Goal: Transaction & Acquisition: Purchase product/service

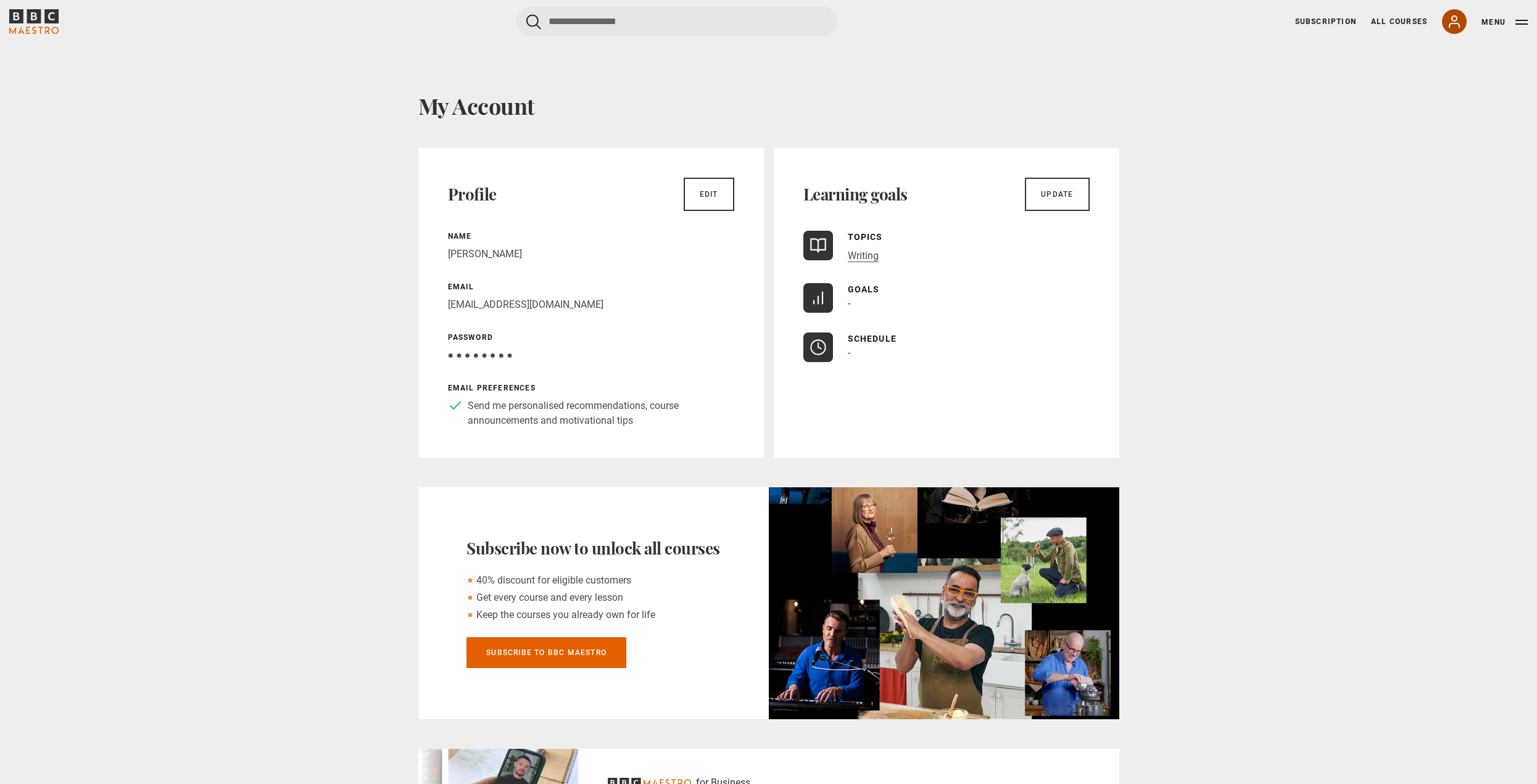
click at [742, 23] on icon at bounding box center [1454, 21] width 15 height 15
click at [742, 24] on icon at bounding box center [1454, 21] width 15 height 15
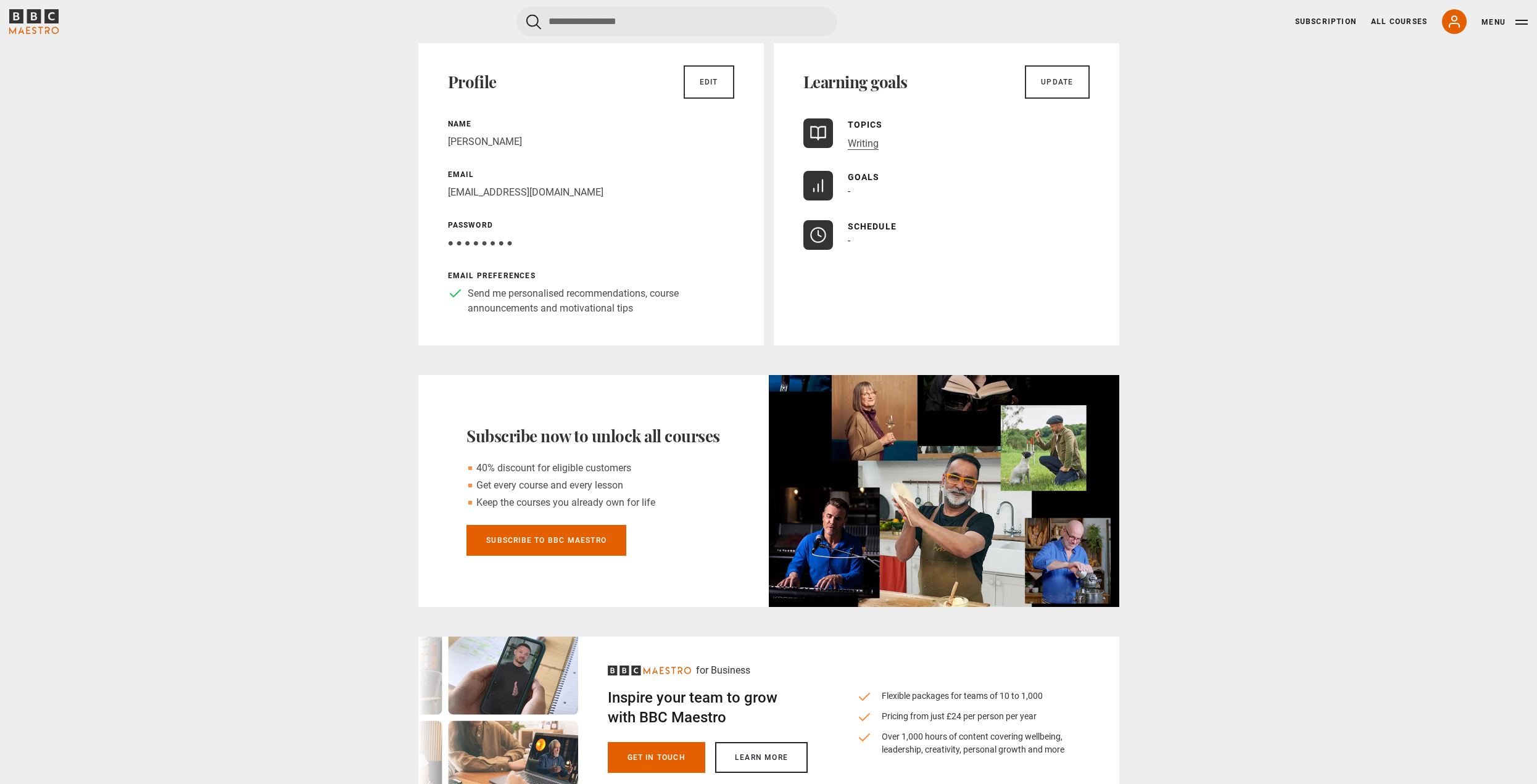
scroll to position [62, 0]
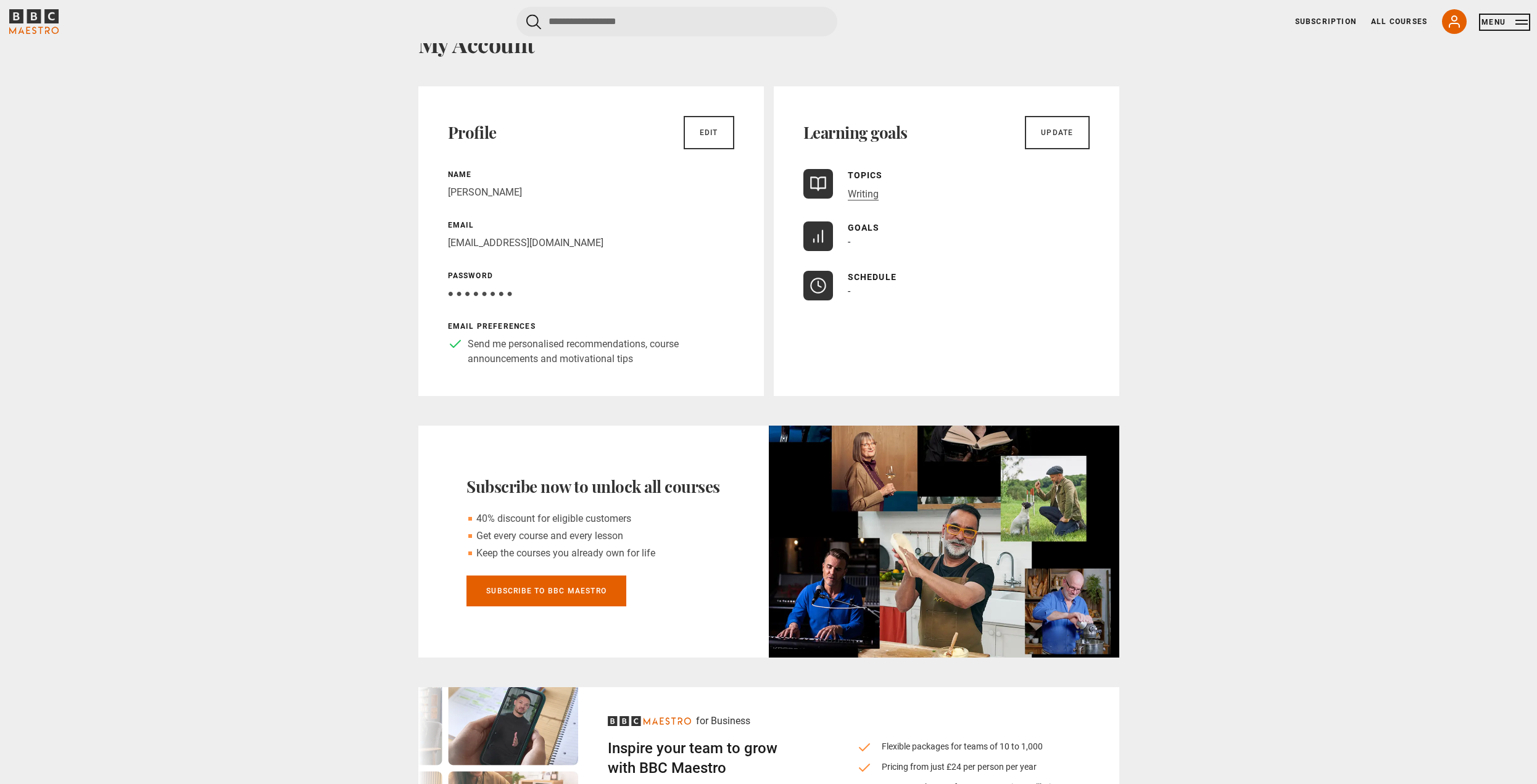
click at [1493, 18] on button "Menu" at bounding box center [1505, 22] width 47 height 13
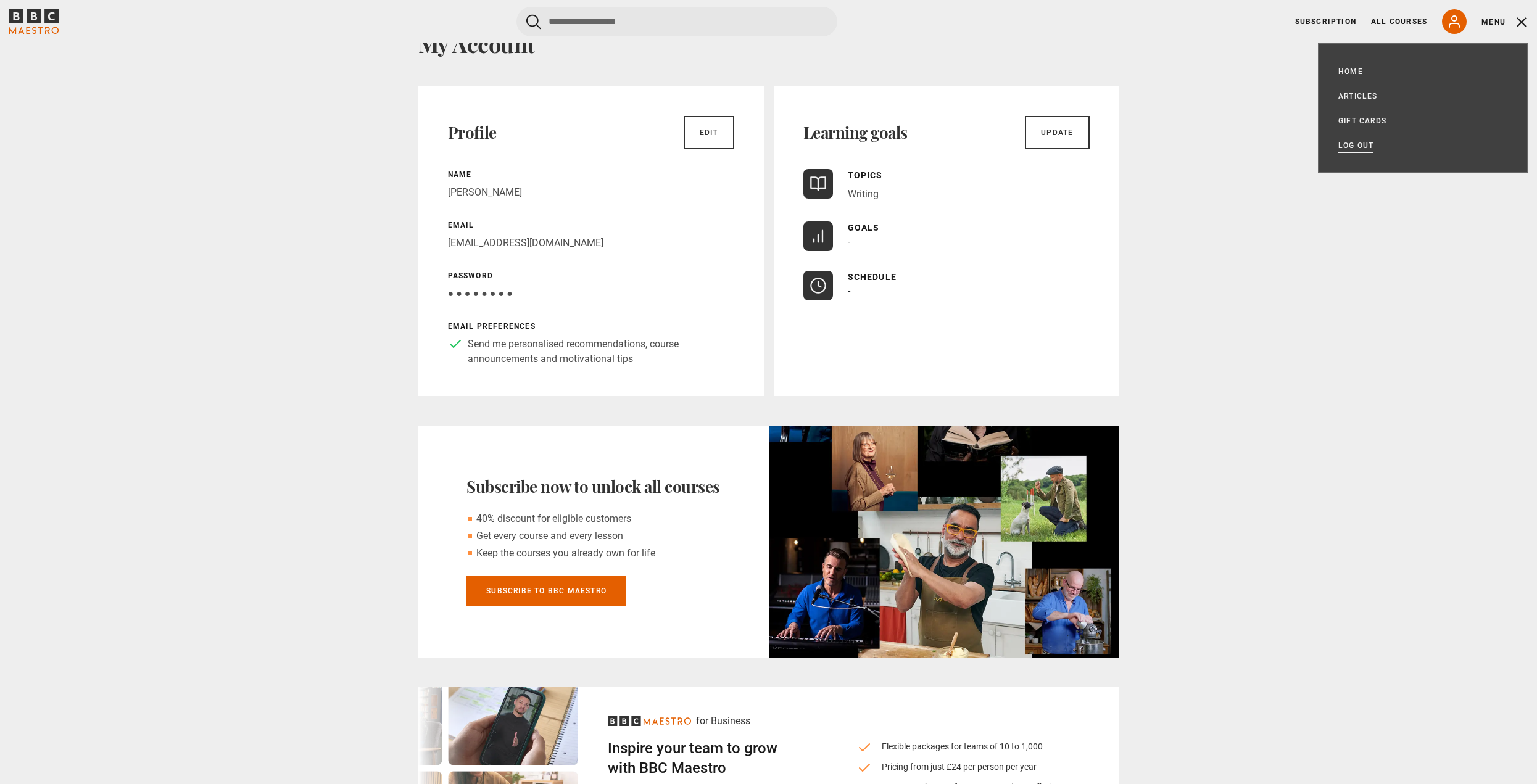
click at [1354, 145] on link "Log out" at bounding box center [1356, 145] width 35 height 13
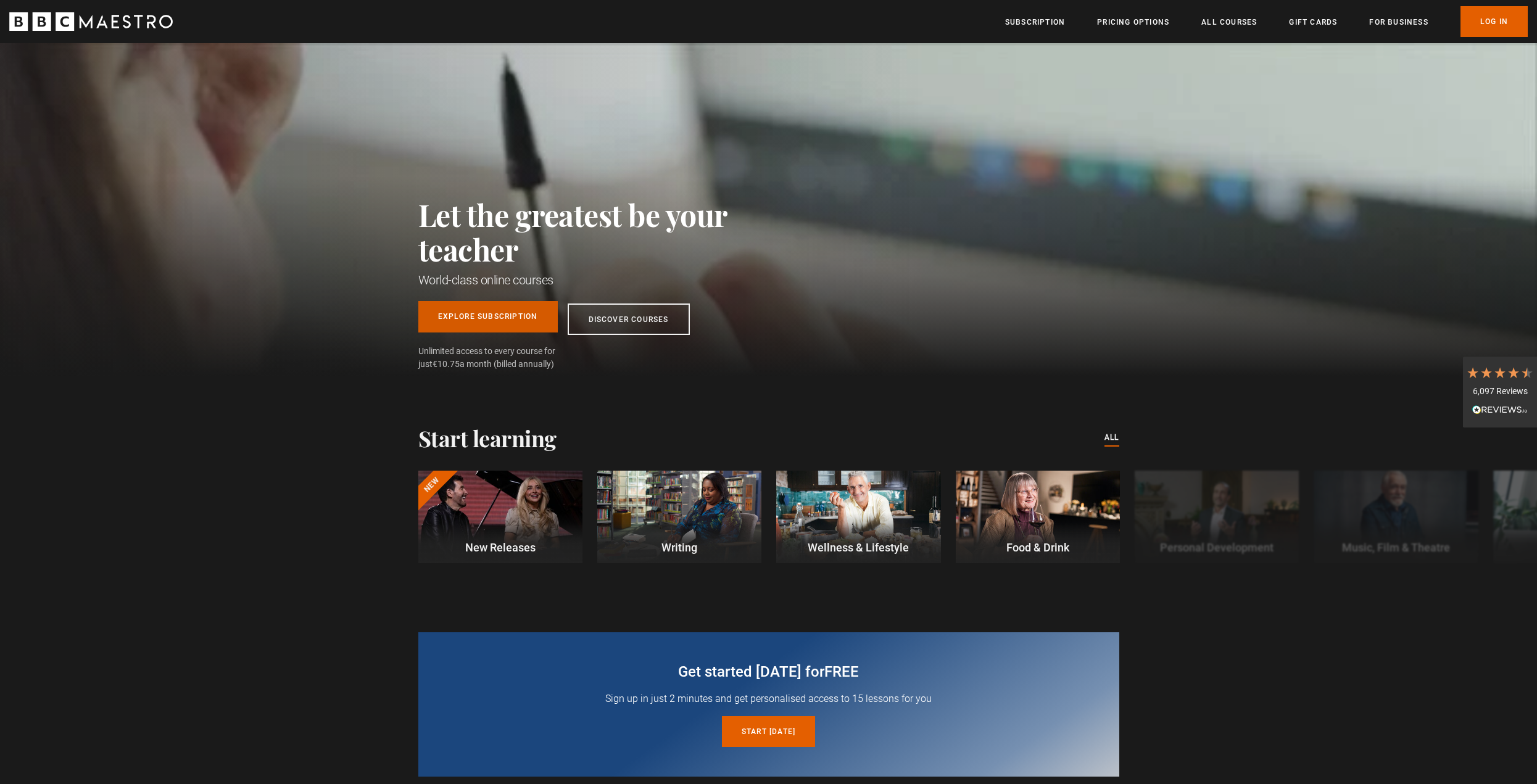
scroll to position [247, 0]
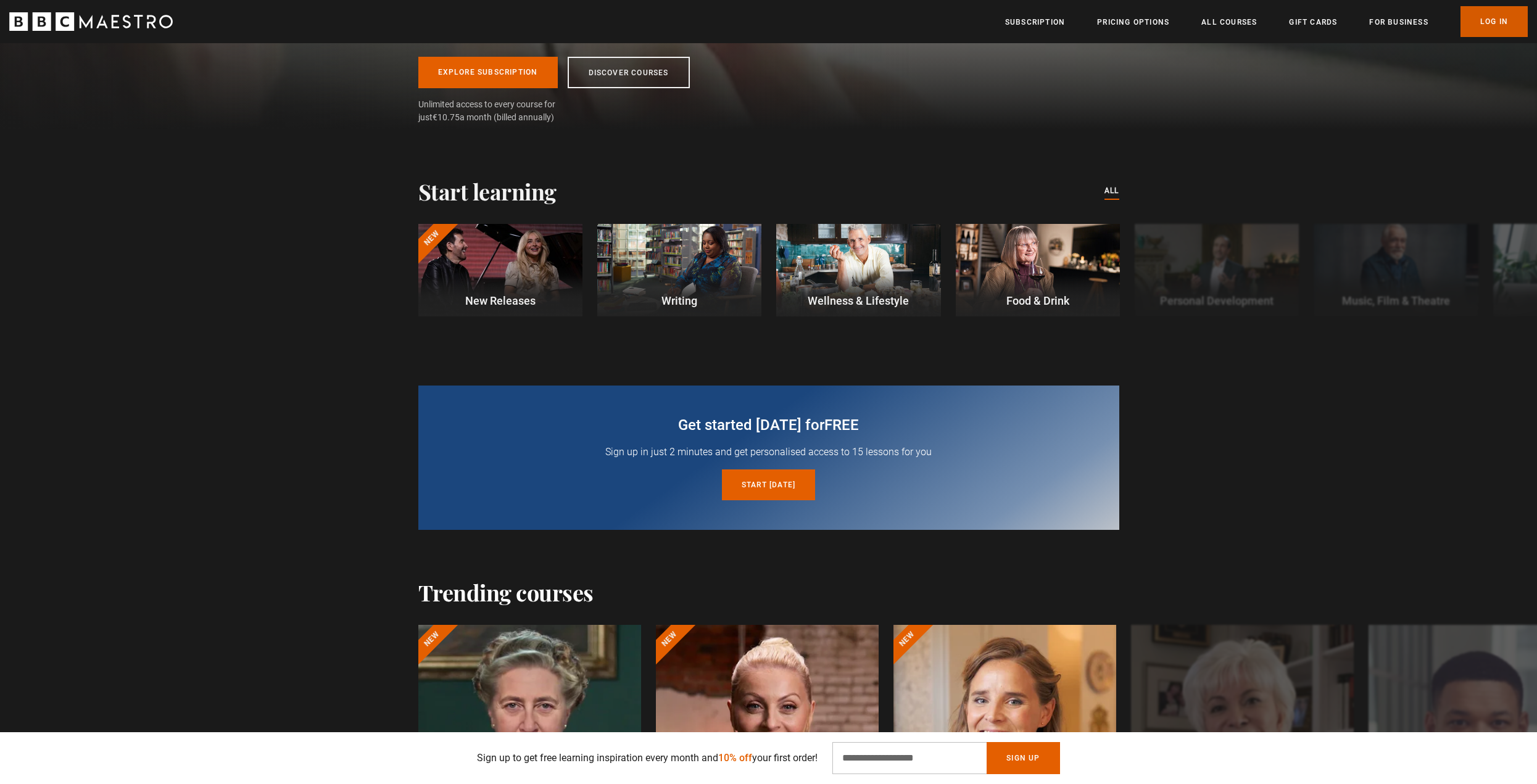
click at [1503, 27] on link "Log In" at bounding box center [1493, 21] width 67 height 31
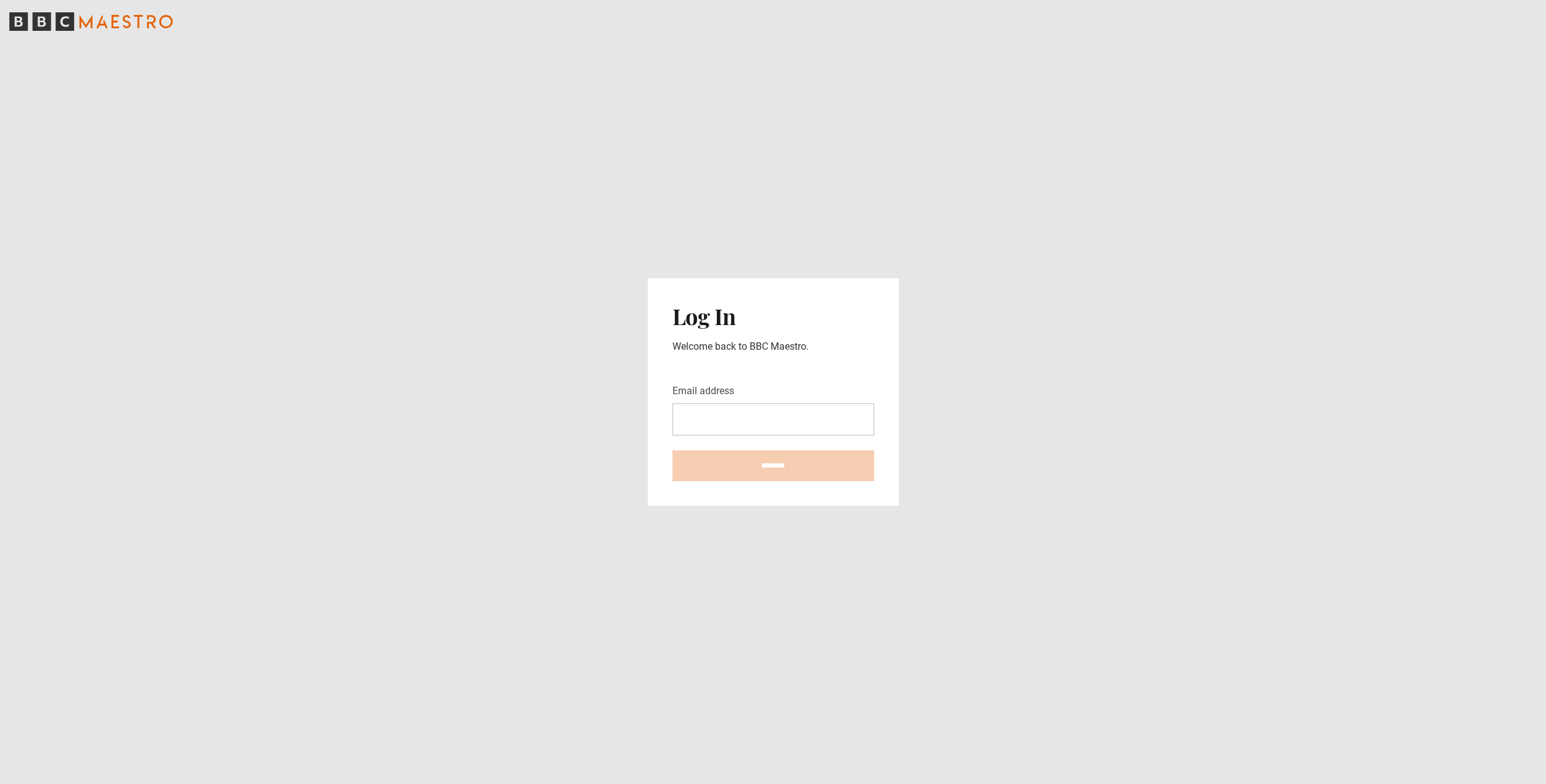
click at [725, 413] on input "Email address" at bounding box center [773, 419] width 202 height 32
type input "**********"
click at [702, 467] on input "********" at bounding box center [773, 466] width 202 height 31
type input "**********"
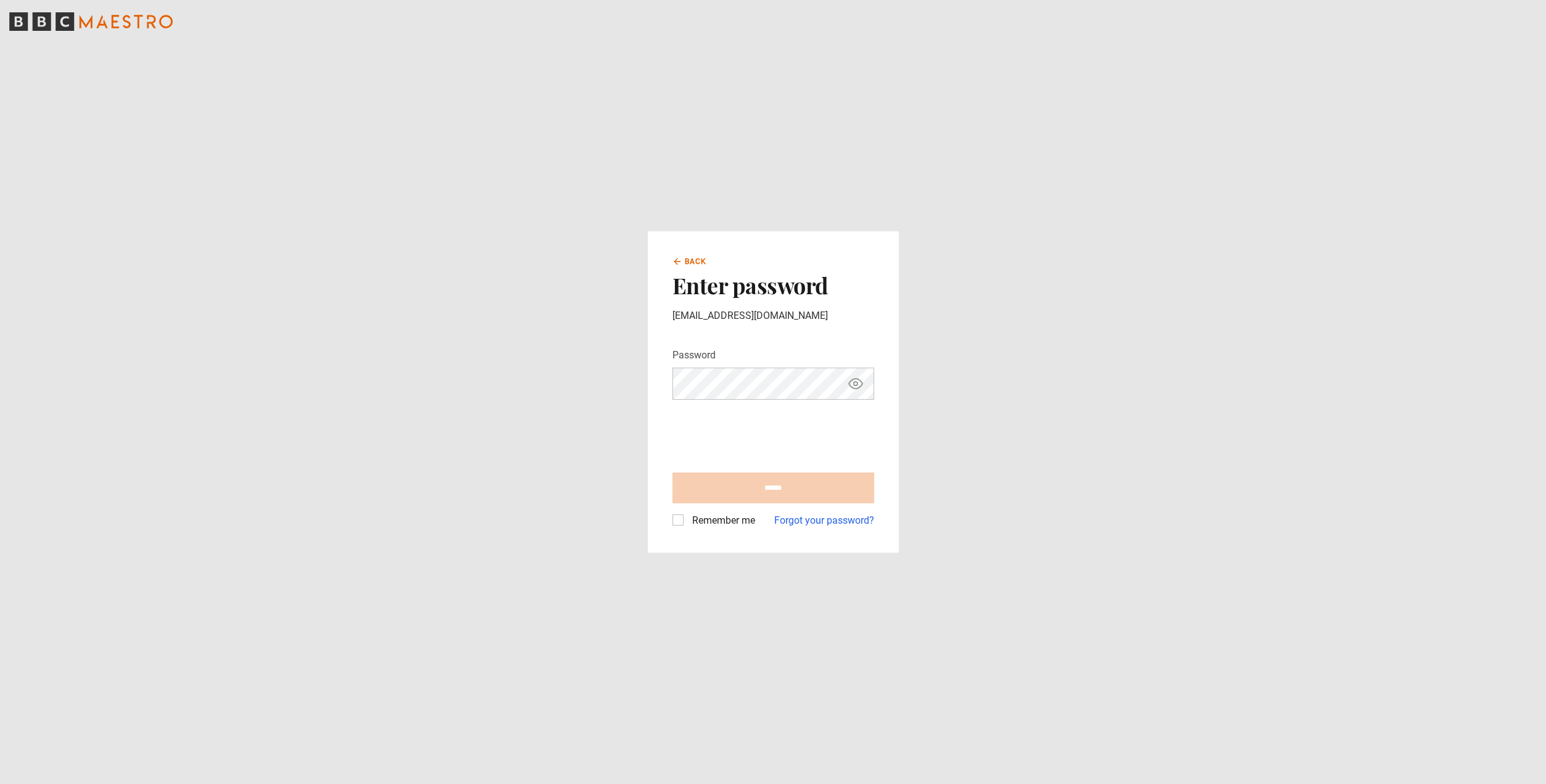
click at [688, 259] on span "Back" at bounding box center [696, 261] width 22 height 11
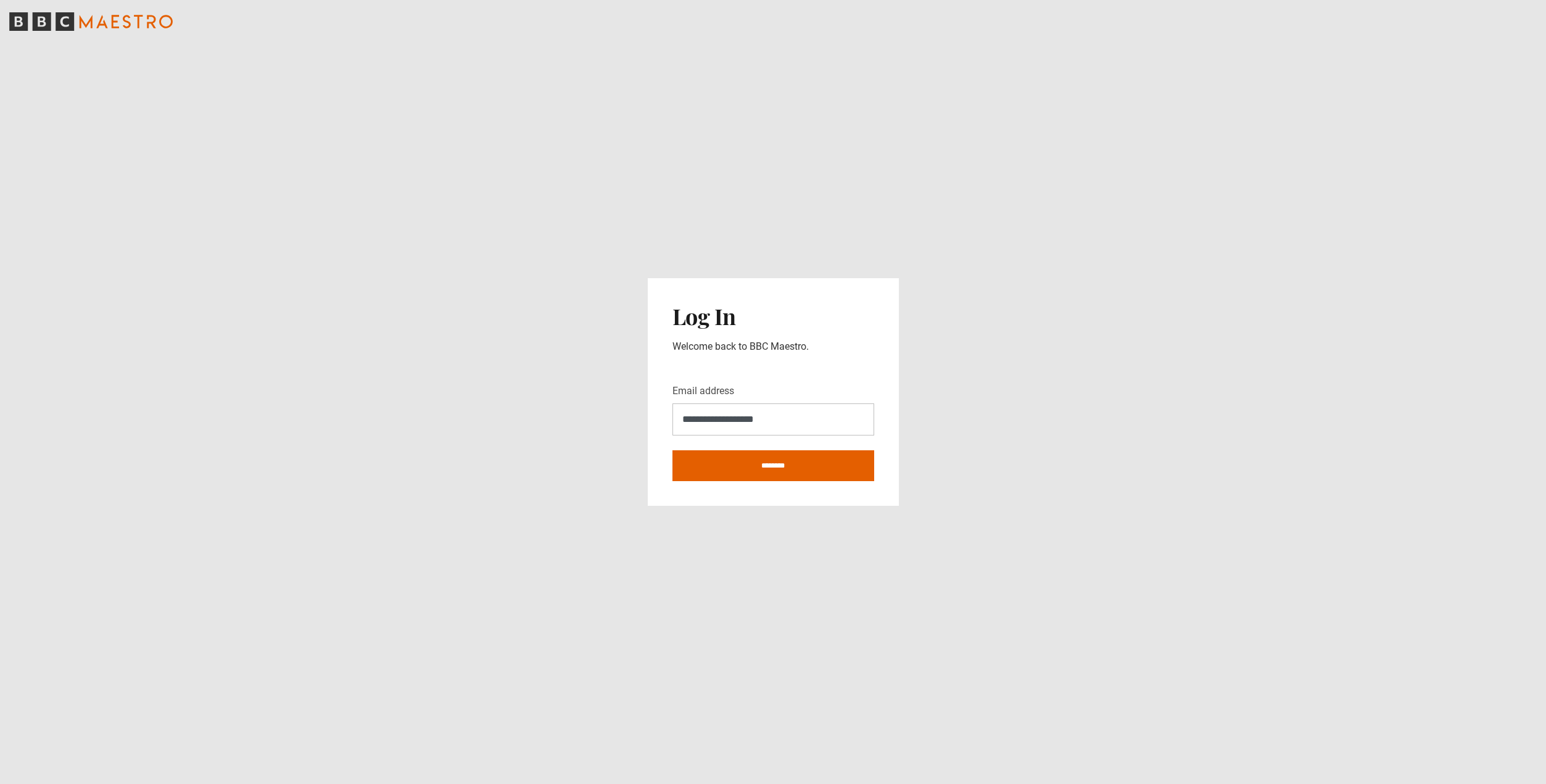
click at [688, 259] on main "**********" at bounding box center [773, 392] width 1546 height 784
click at [418, 204] on main "**********" at bounding box center [773, 392] width 1546 height 784
click at [734, 468] on input "********" at bounding box center [773, 466] width 202 height 31
type input "**********"
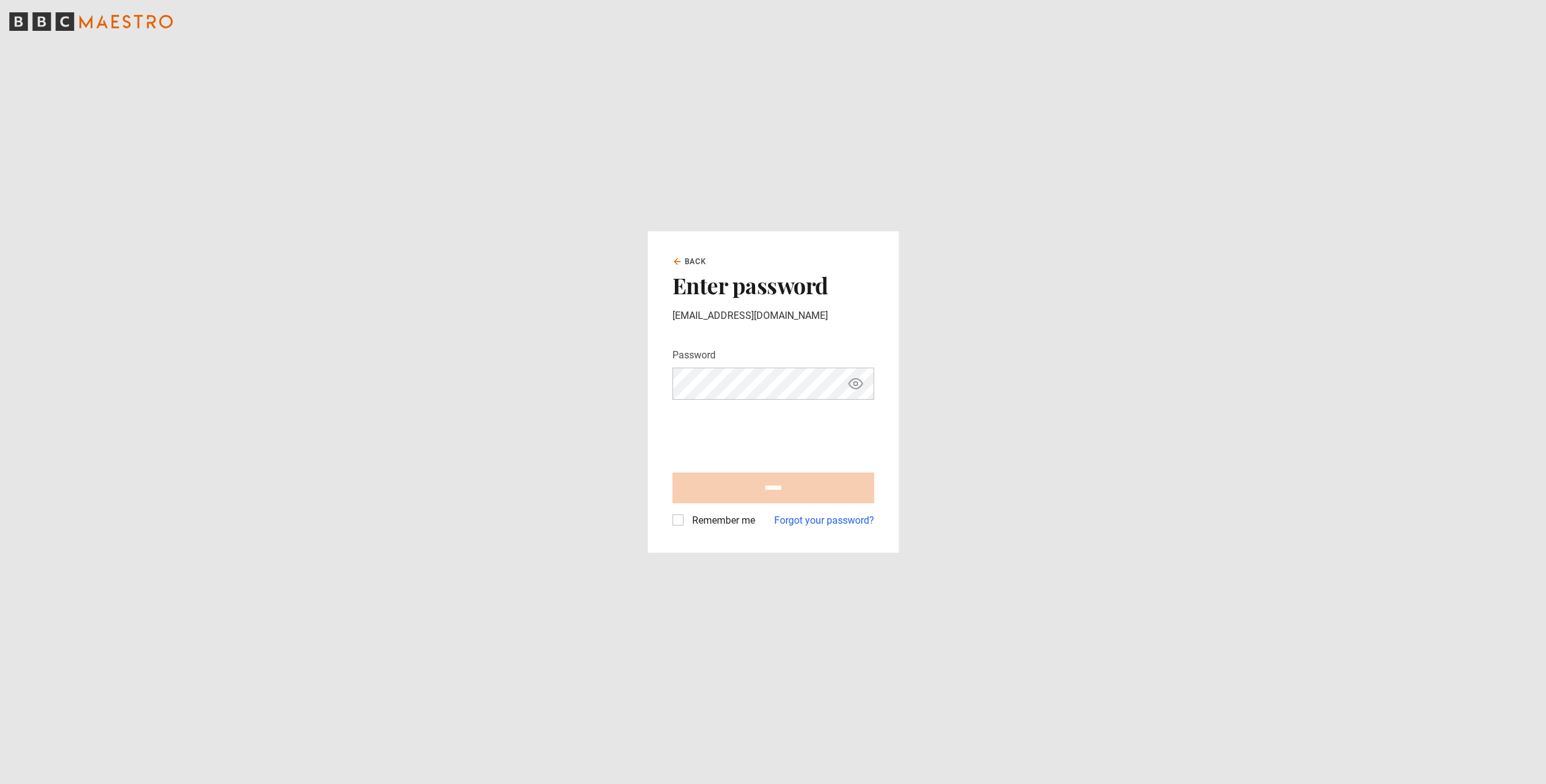
click at [725, 314] on p "[EMAIL_ADDRESS][DOMAIN_NAME]" at bounding box center [773, 316] width 202 height 15
drag, startPoint x: 865, startPoint y: 383, endPoint x: 856, endPoint y: 385, distance: 9.2
click at [861, 384] on button "Show password" at bounding box center [855, 383] width 21 height 21
click at [768, 490] on input "******" at bounding box center [773, 488] width 202 height 31
type input "**********"
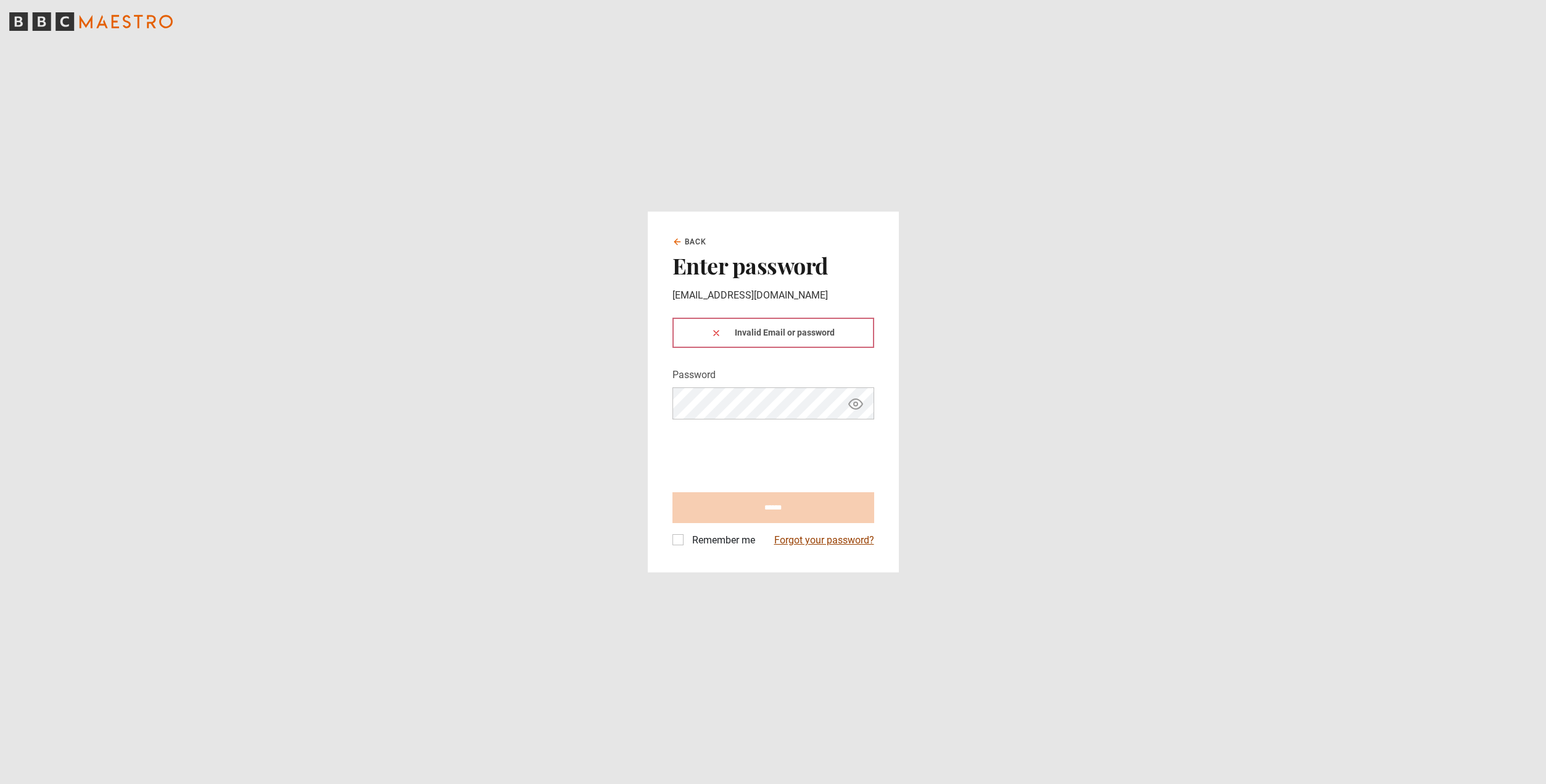
click at [806, 542] on link "Forgot your password?" at bounding box center [824, 540] width 100 height 15
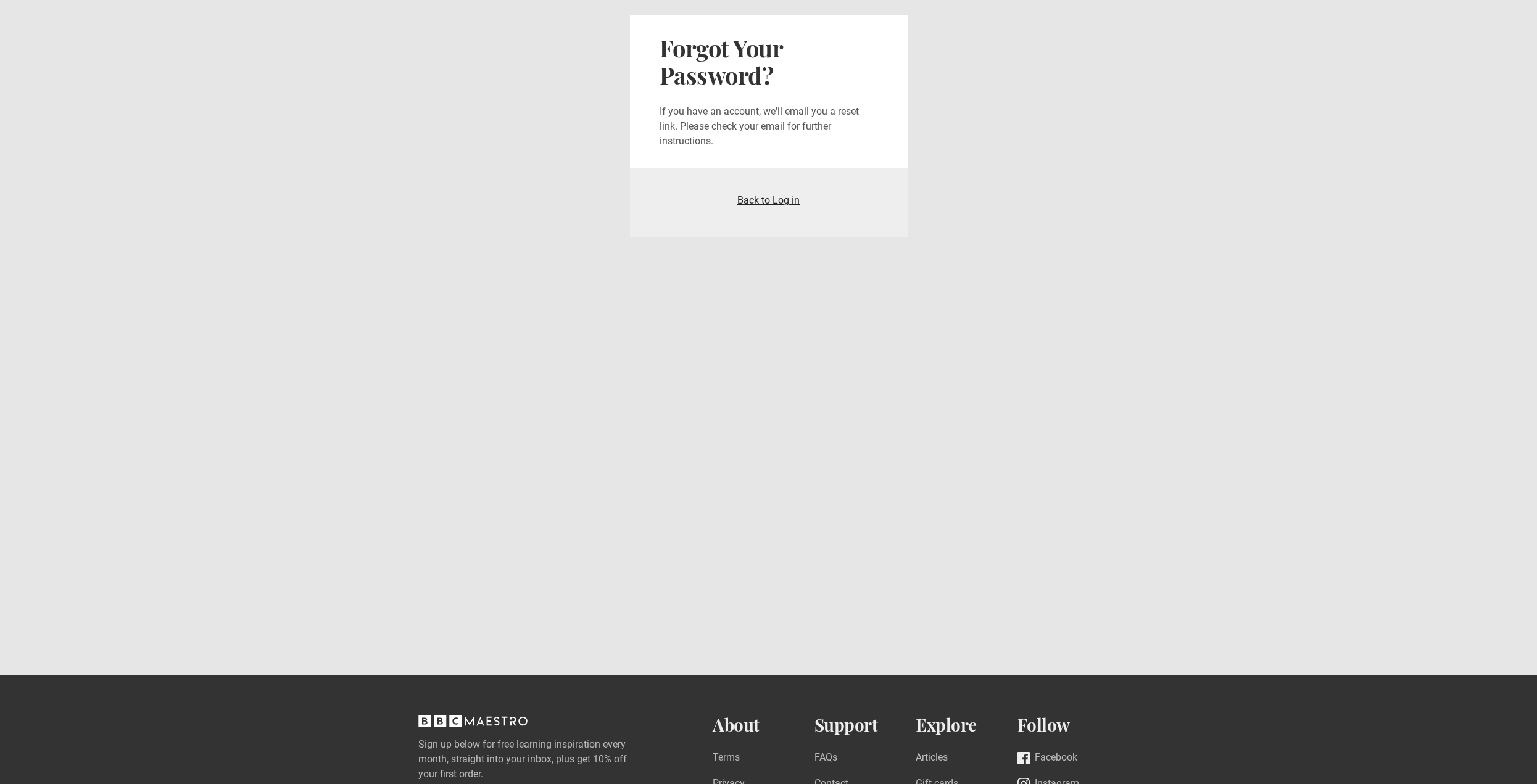
click at [761, 198] on link "Back to Log in" at bounding box center [768, 200] width 62 height 12
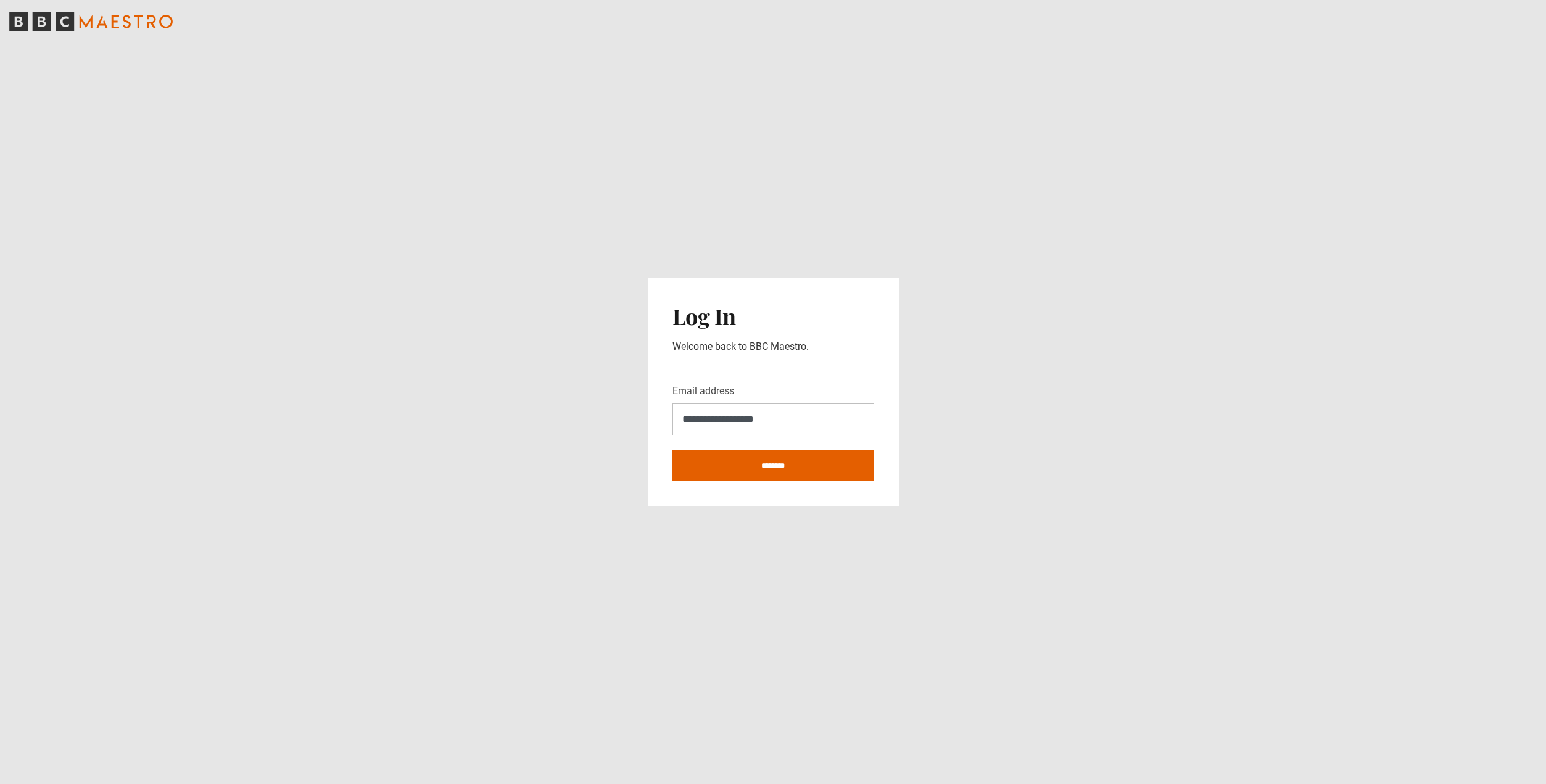
click at [103, 16] on icon "BBC Maestro" at bounding box center [91, 21] width 163 height 18
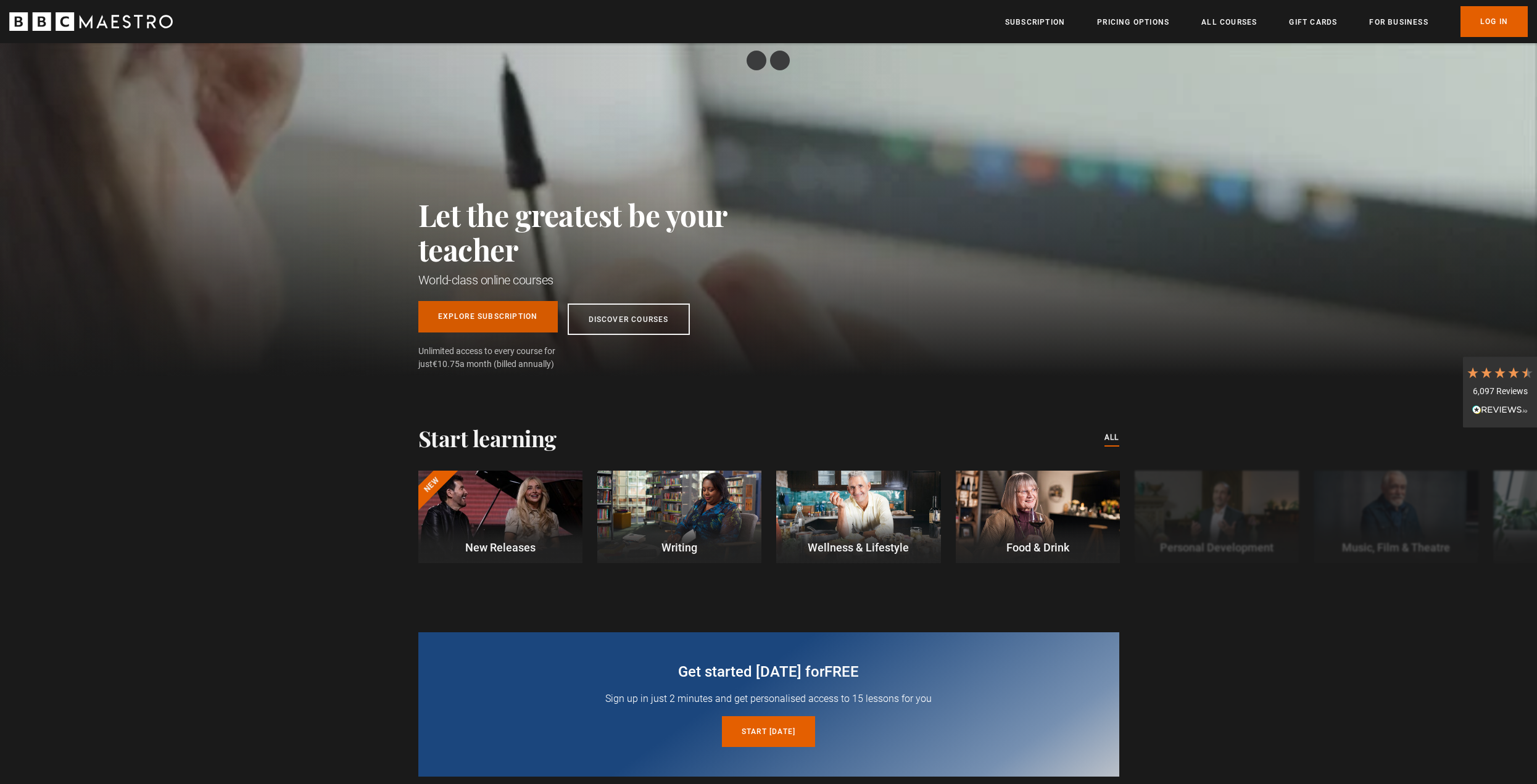
drag, startPoint x: 496, startPoint y: 317, endPoint x: 489, endPoint y: 312, distance: 8.6
click at [495, 314] on link "Explore Subscription" at bounding box center [487, 317] width 140 height 32
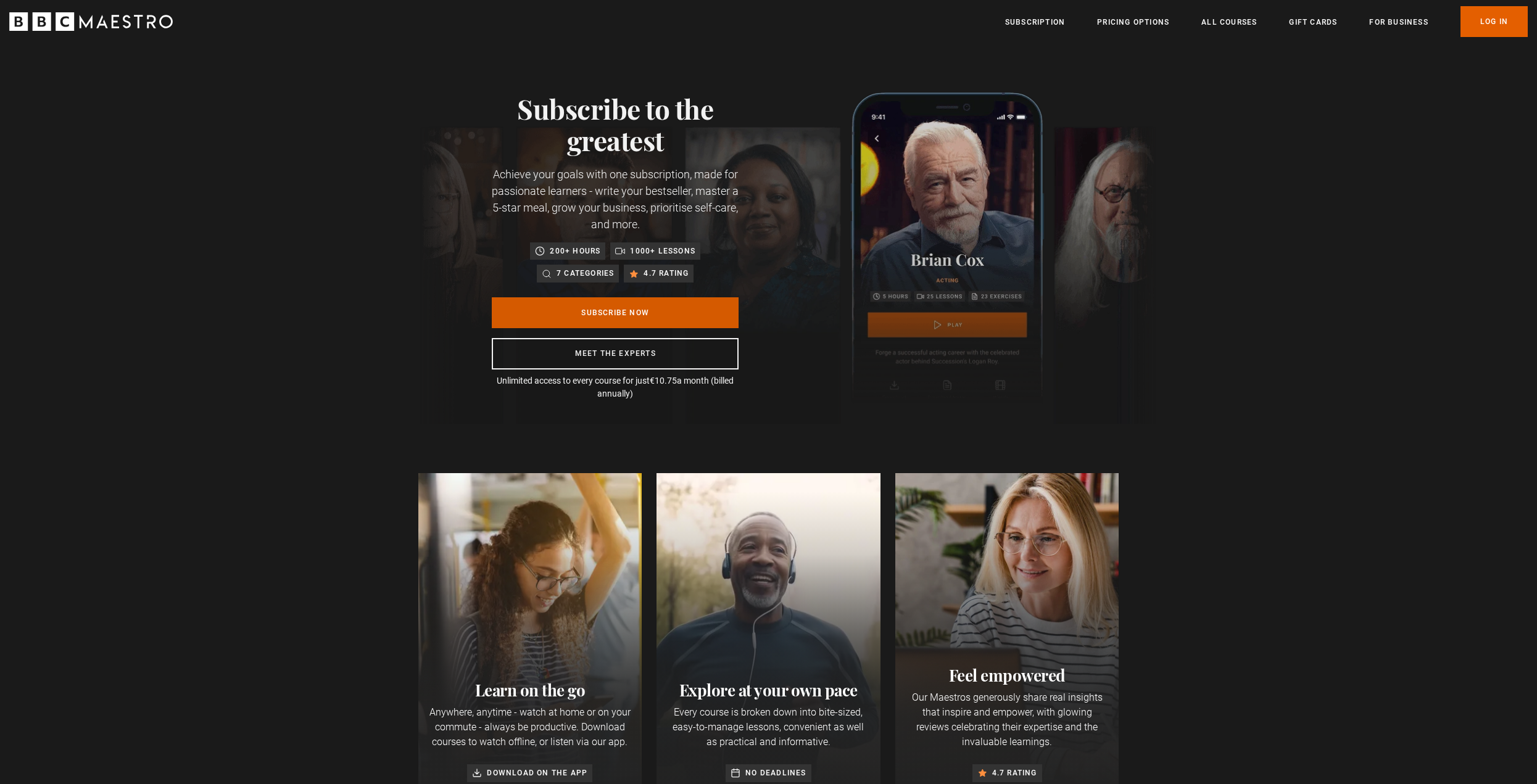
click at [708, 317] on link "Subscribe Now" at bounding box center [615, 313] width 247 height 31
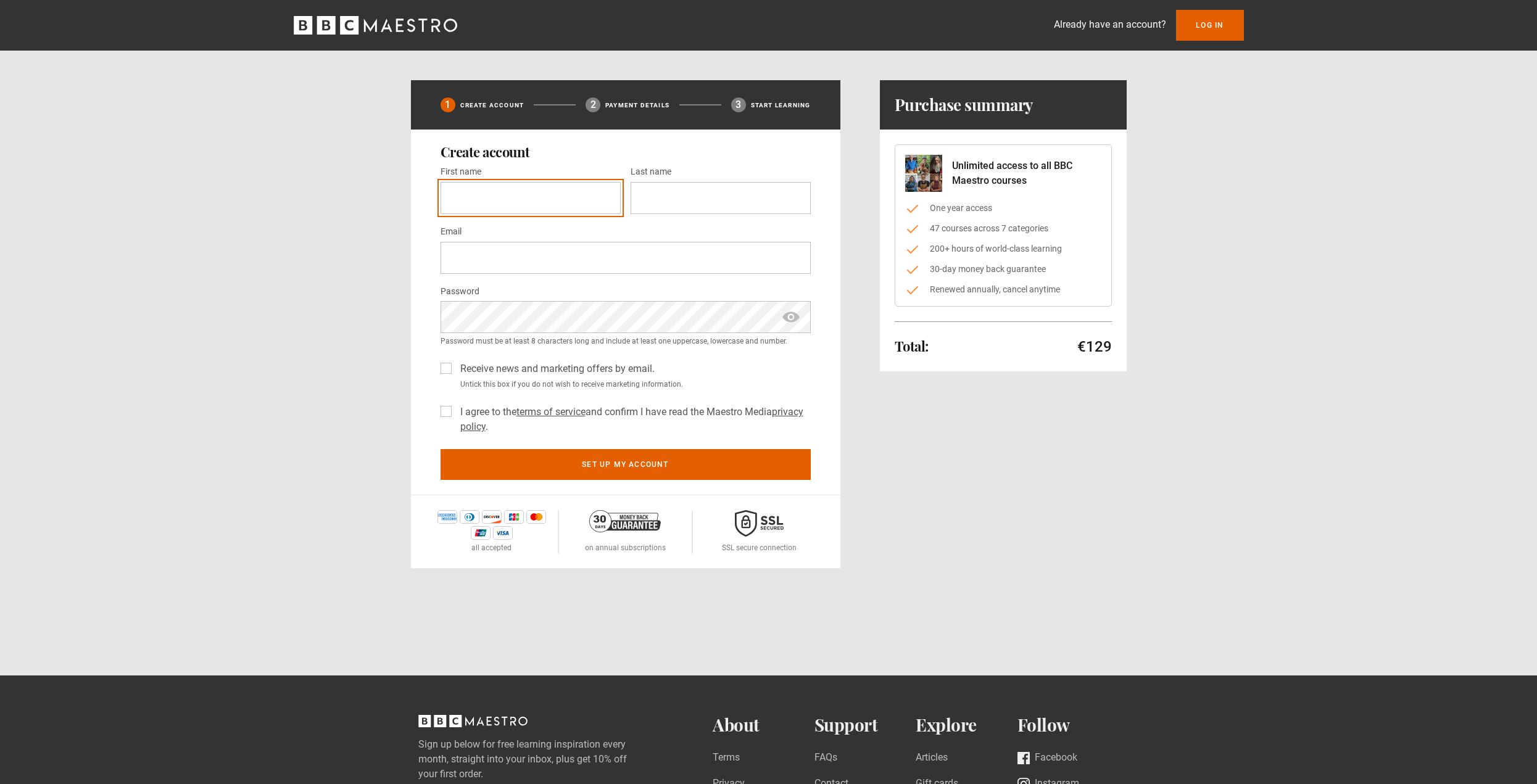
click at [561, 202] on input "First name *" at bounding box center [530, 197] width 180 height 32
type input "*******"
type input "*********"
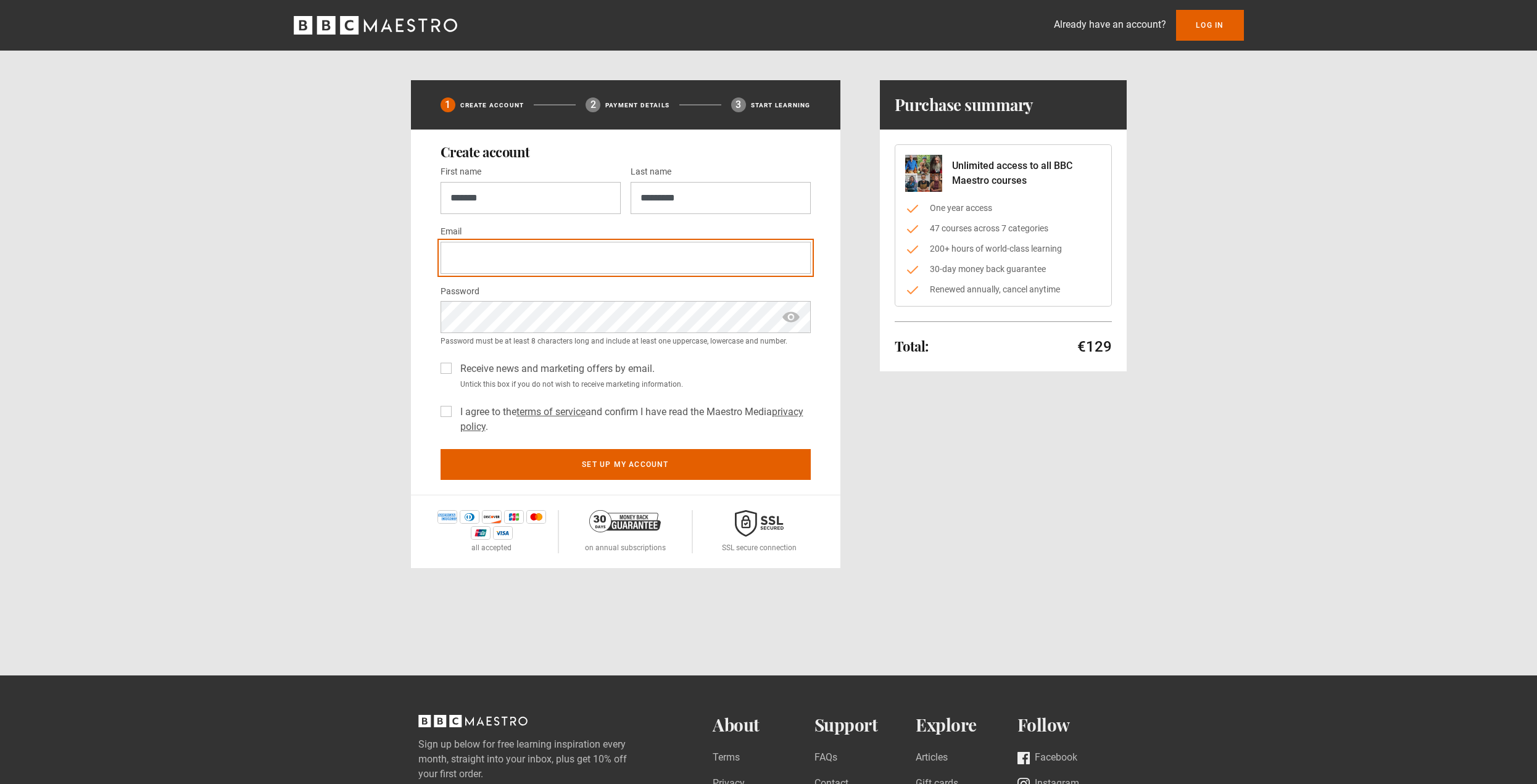
paste input "**********"
type input "**********"
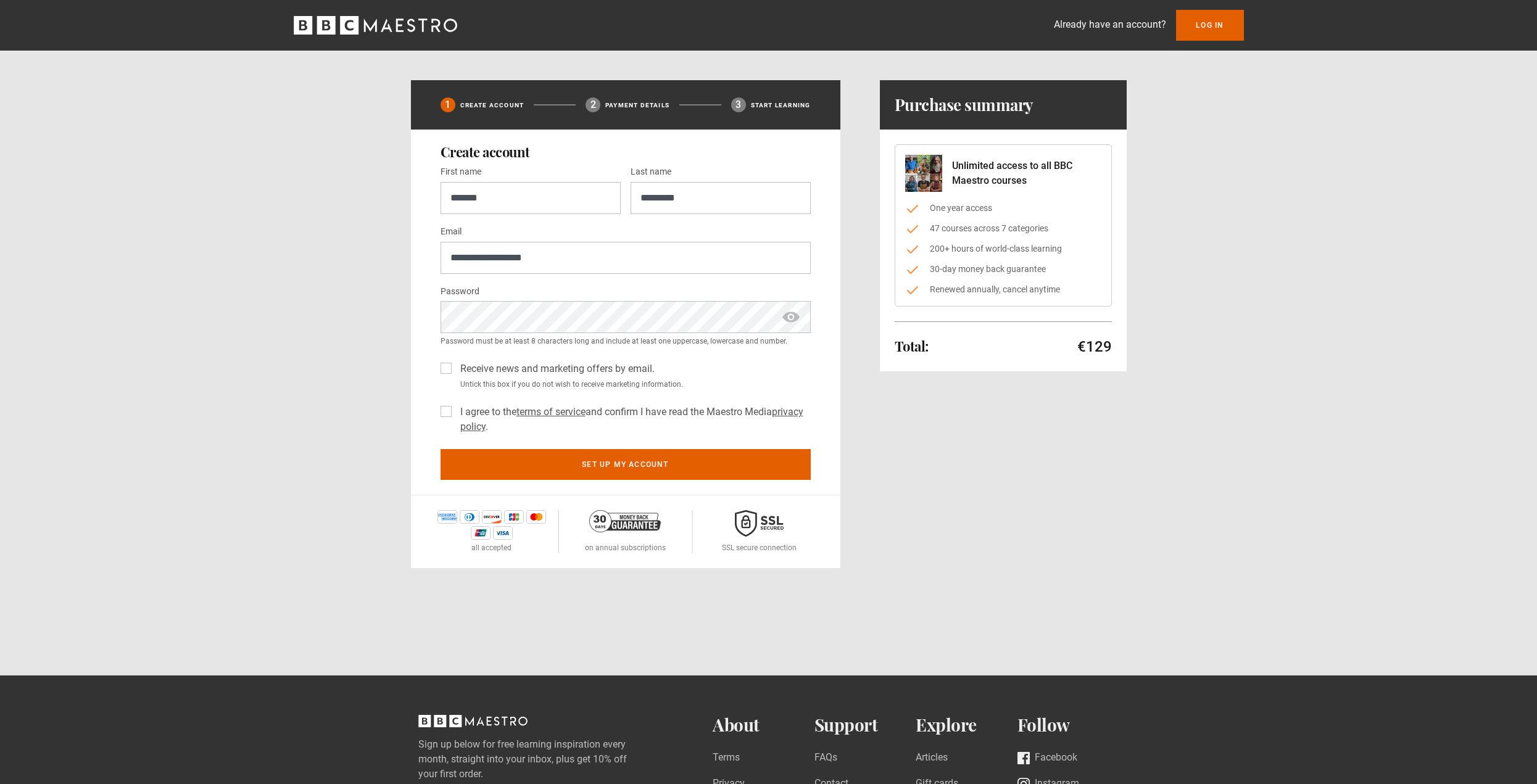
click at [323, 350] on div "**********" at bounding box center [768, 283] width 1537 height 568
click at [803, 314] on div at bounding box center [625, 317] width 370 height 32
click at [795, 312] on span "show password" at bounding box center [790, 317] width 20 height 32
click at [455, 417] on label "I agree to the terms of service and confirm I have read the Maestro Media priva…" at bounding box center [632, 419] width 355 height 30
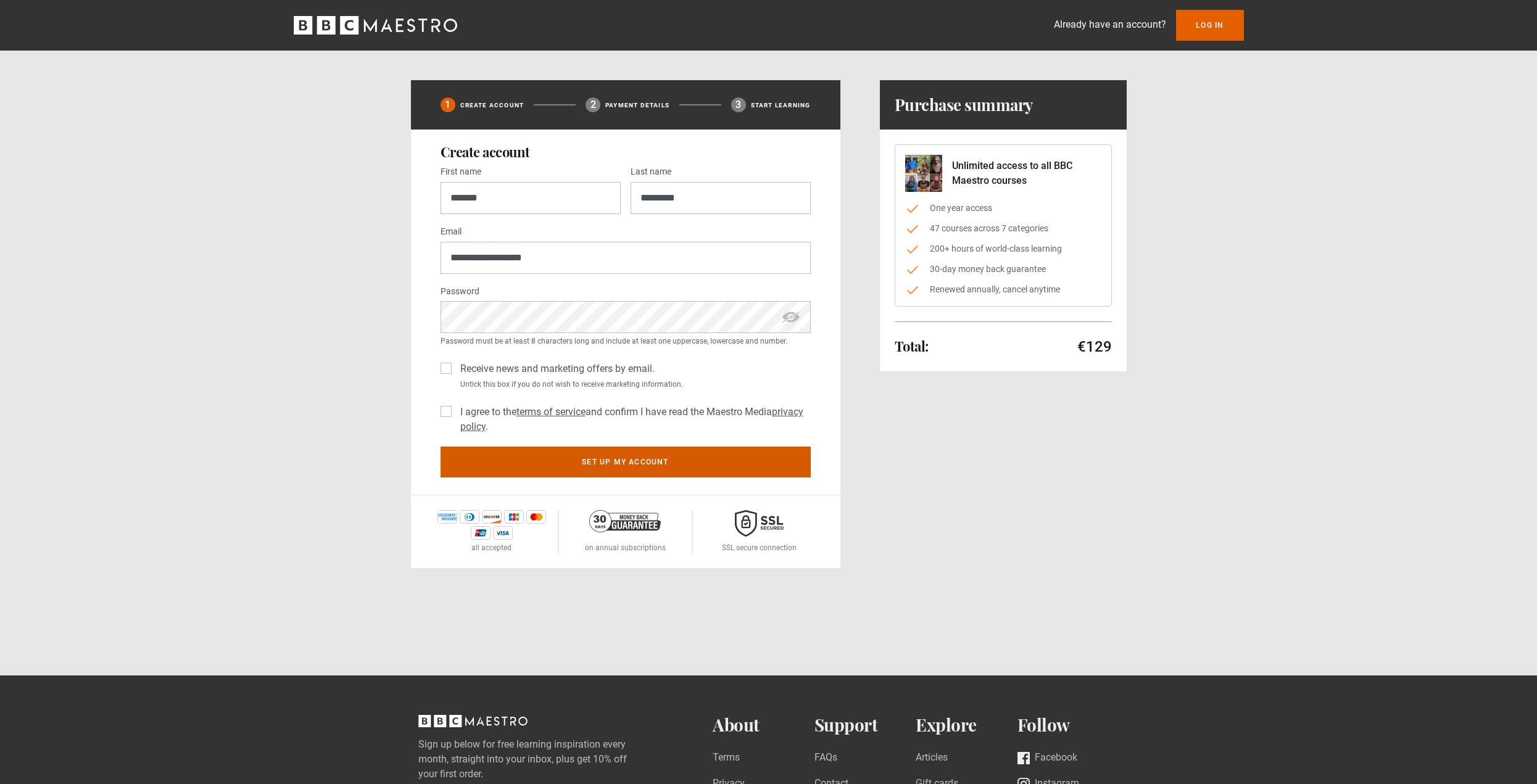
click at [522, 462] on button "Set up my account" at bounding box center [625, 462] width 370 height 31
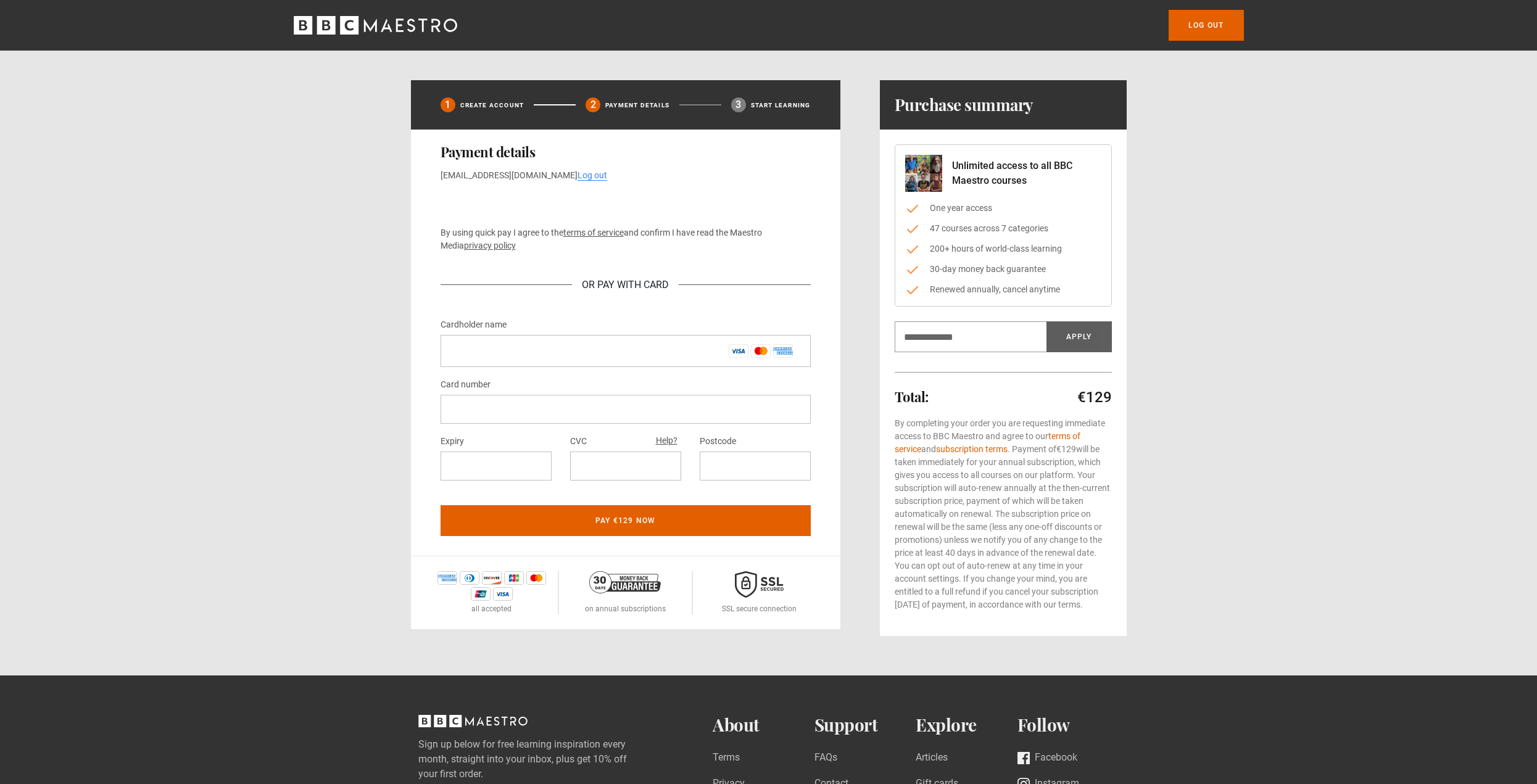
click at [761, 100] on p "Start learning" at bounding box center [781, 105] width 60 height 10
click at [654, 355] on input "Cardholder name *" at bounding box center [625, 351] width 370 height 32
click at [510, 107] on p "Create Account" at bounding box center [492, 105] width 64 height 10
click at [761, 594] on icon at bounding box center [759, 584] width 49 height 27
click at [657, 350] on input "Cardholder name *" at bounding box center [625, 351] width 370 height 32
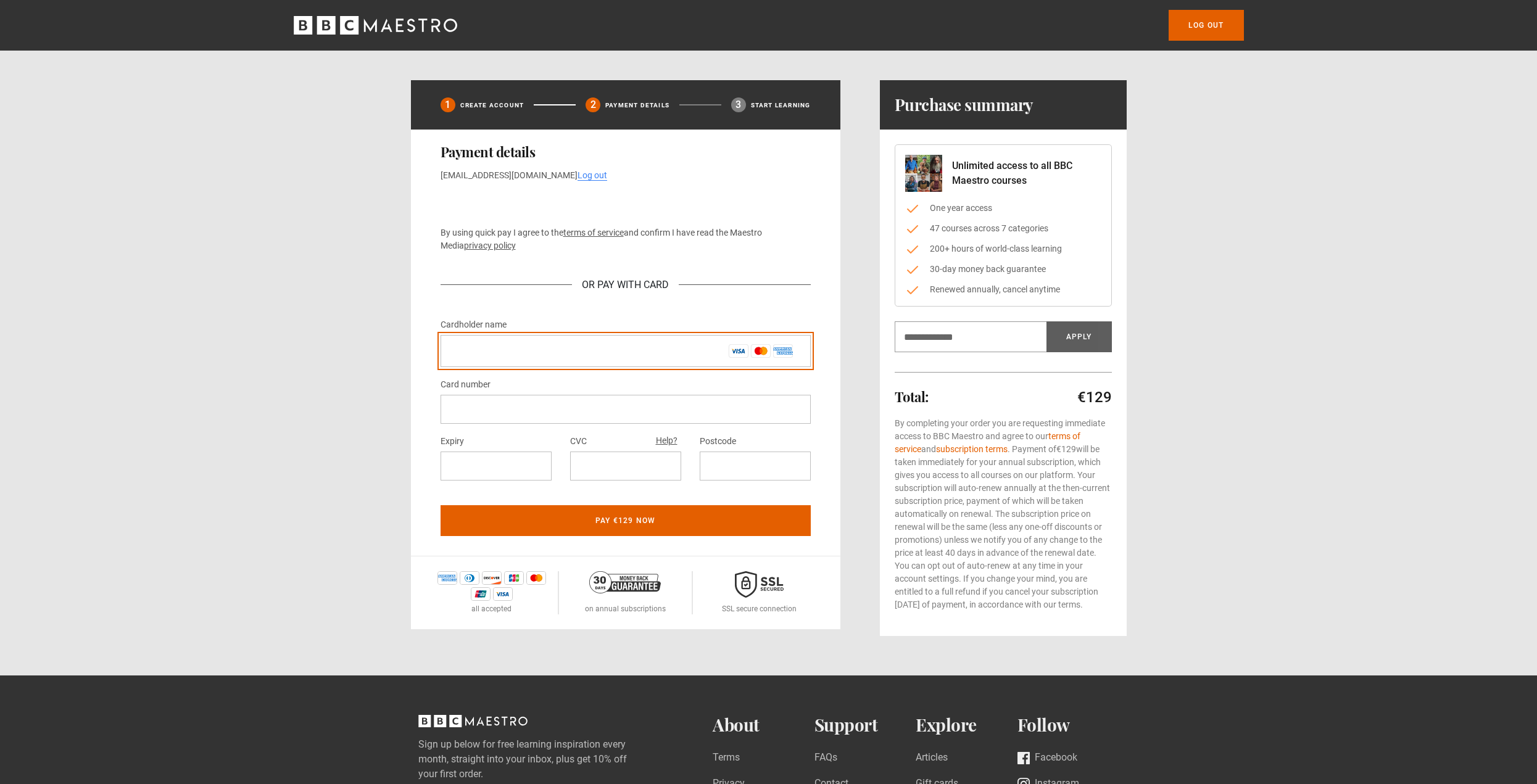
click at [657, 350] on input "Cardholder name *" at bounding box center [625, 351] width 370 height 32
click at [651, 350] on input "Cardholder name *" at bounding box center [625, 351] width 370 height 32
click at [652, 350] on input "Cardholder name *" at bounding box center [625, 351] width 370 height 32
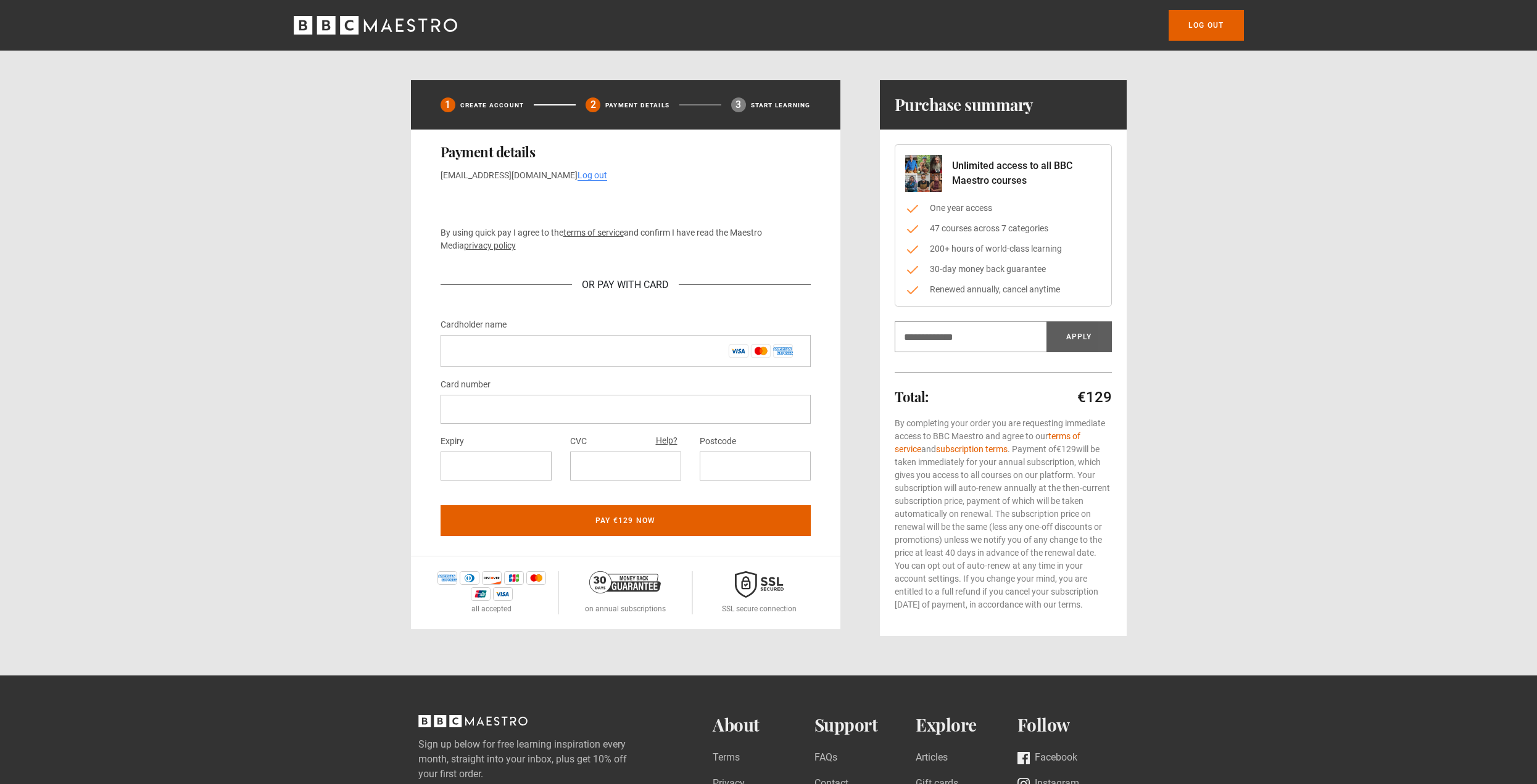
click at [386, 14] on div "Log out" at bounding box center [769, 25] width 987 height 31
click at [408, 24] on icon "BBC Maestro" at bounding box center [410, 25] width 8 height 13
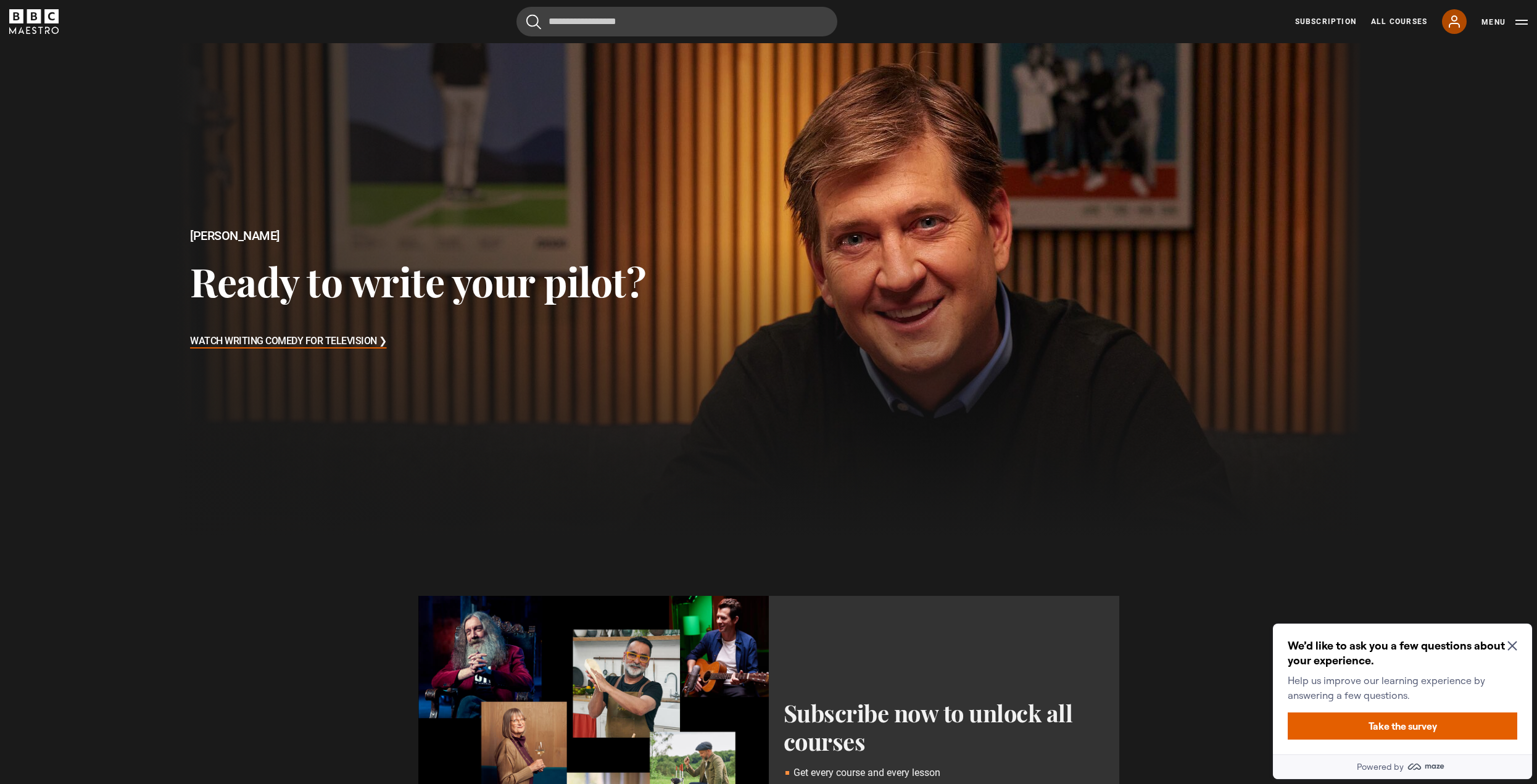
click at [1455, 21] on icon at bounding box center [1454, 21] width 10 height 11
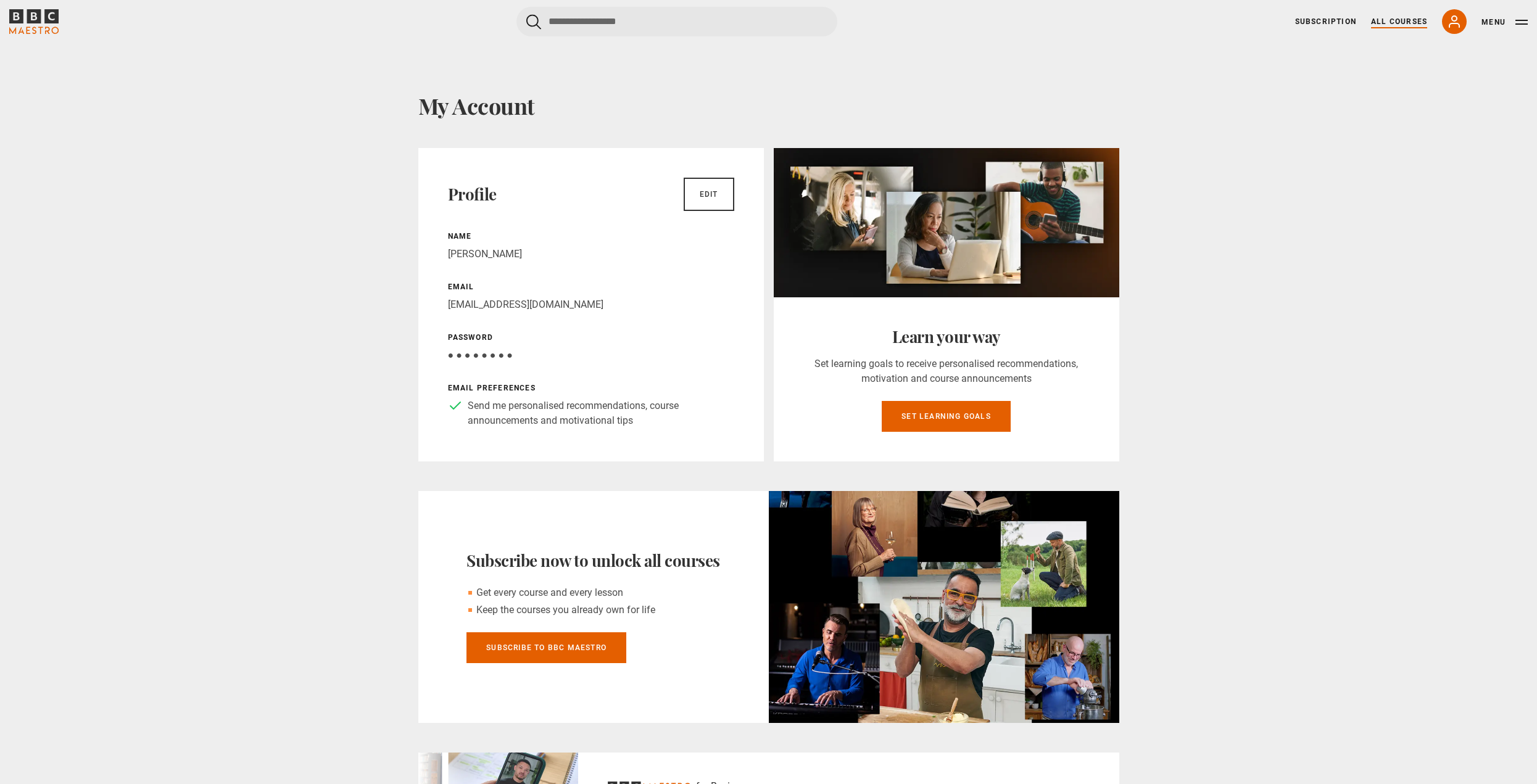
click at [1395, 24] on link "All Courses" at bounding box center [1399, 21] width 56 height 11
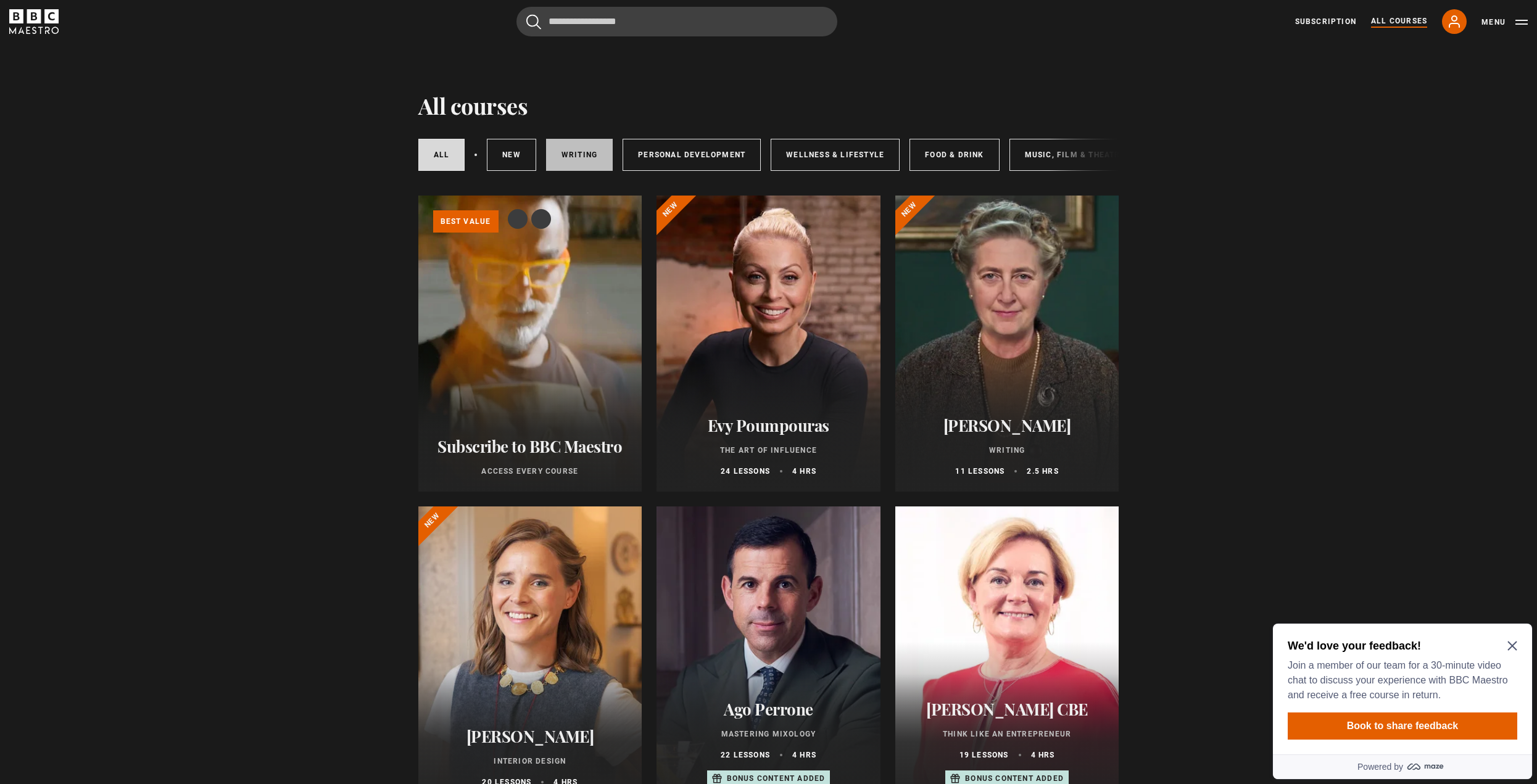
click at [579, 154] on link "Writing" at bounding box center [579, 154] width 66 height 32
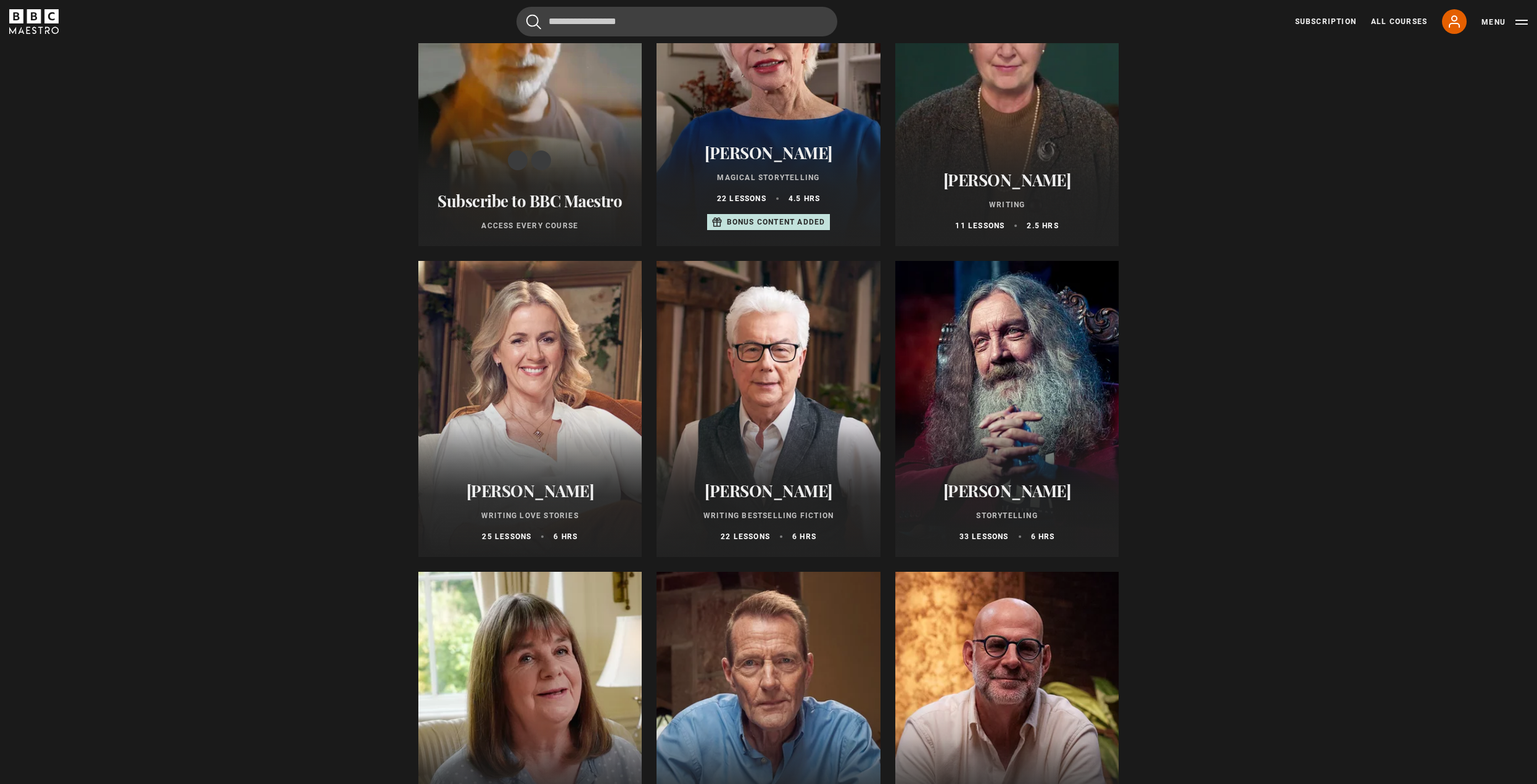
scroll to position [247, 0]
click at [1066, 387] on div at bounding box center [1007, 408] width 224 height 296
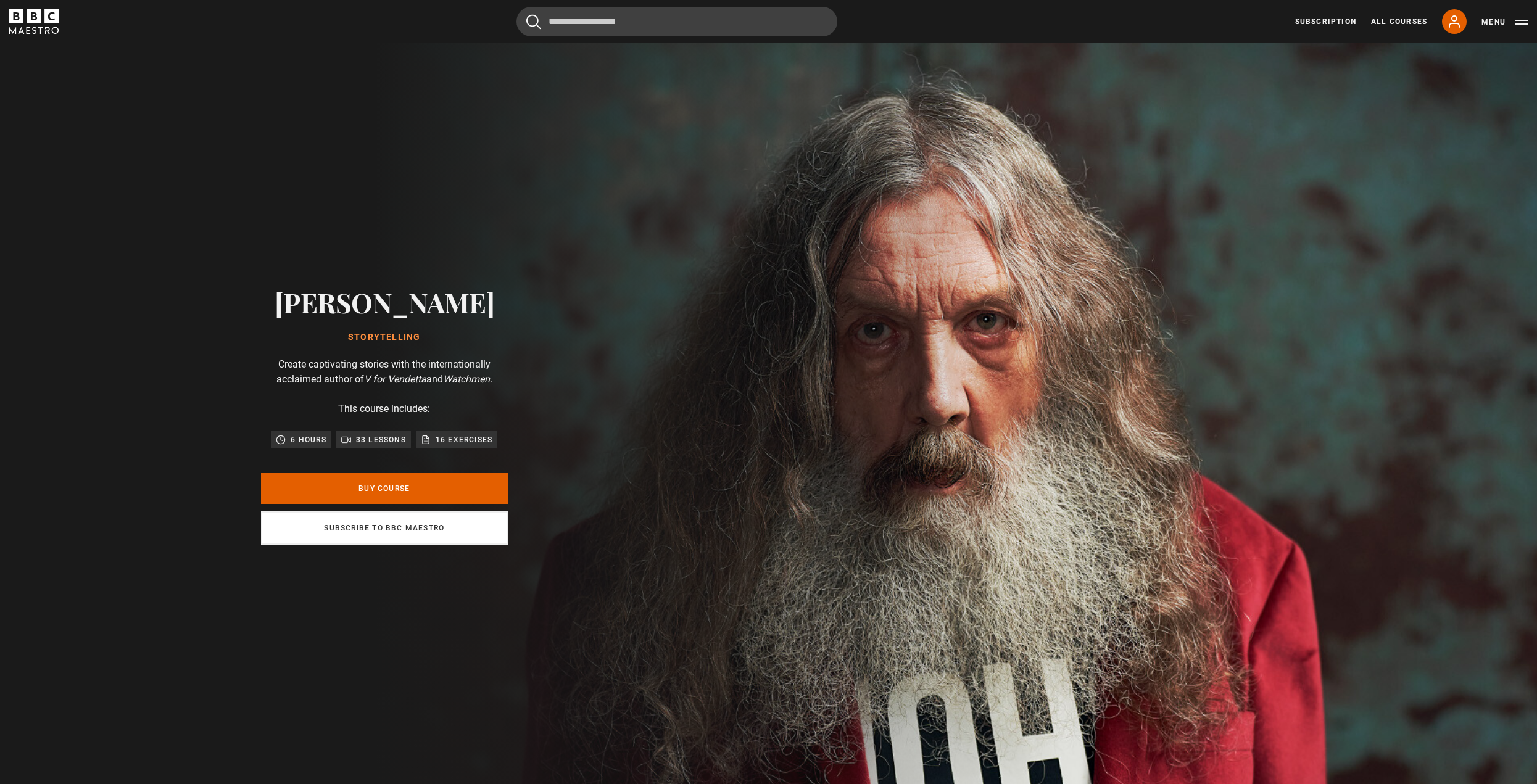
click at [487, 531] on link "Subscribe to BBC Maestro" at bounding box center [384, 527] width 247 height 33
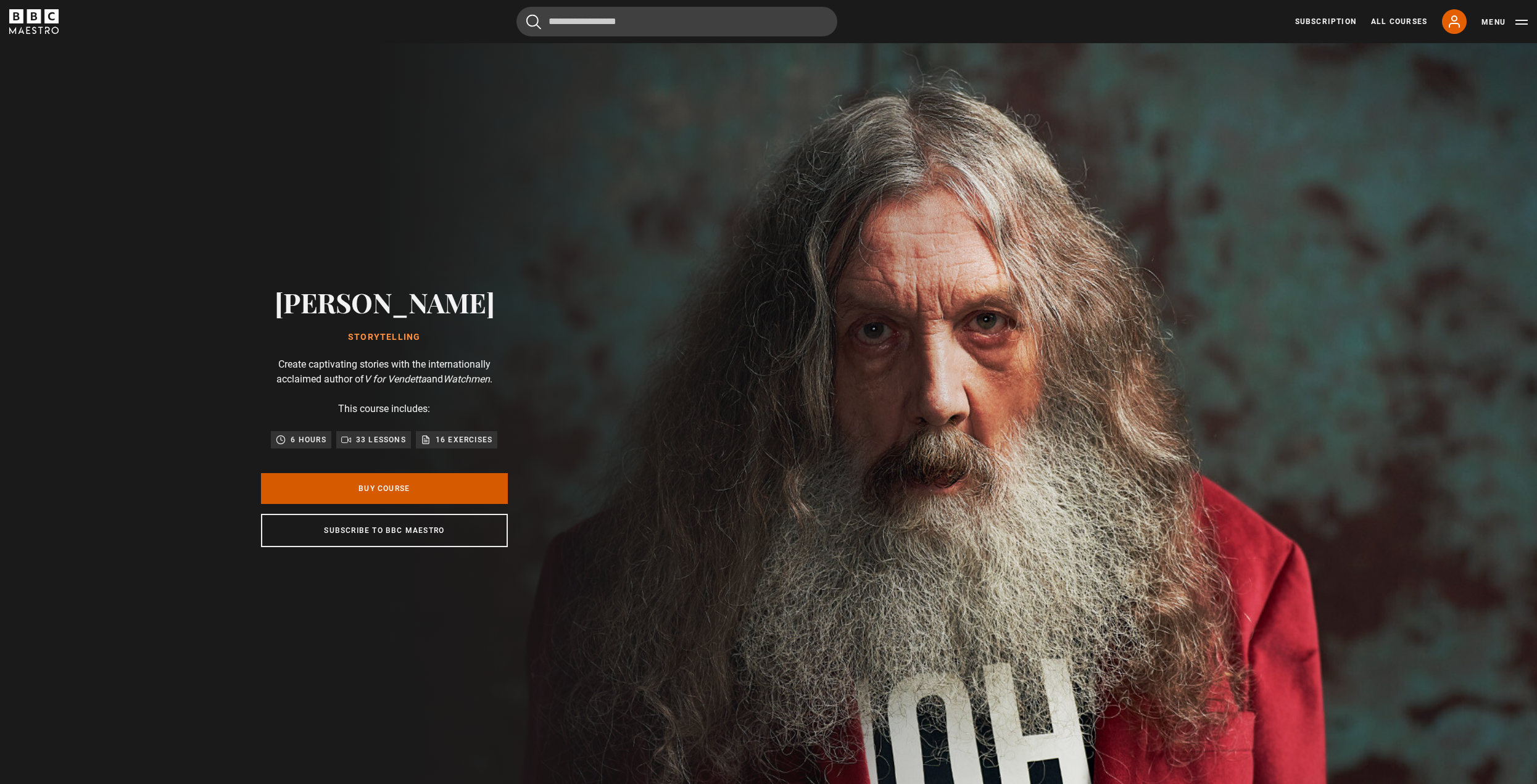
click at [489, 480] on link "Buy Course" at bounding box center [384, 489] width 247 height 31
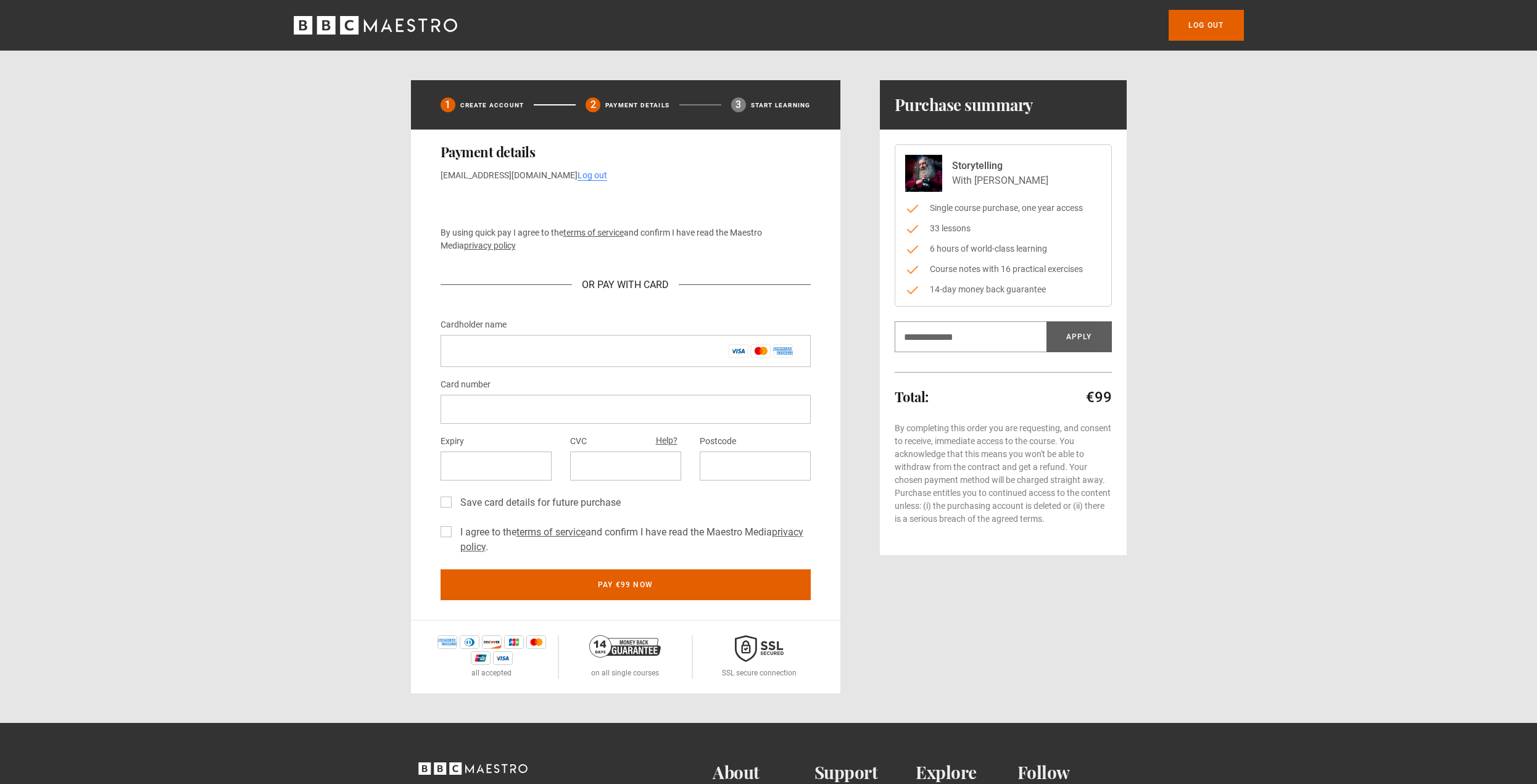
click at [969, 250] on li "6 hours of world-class learning" at bounding box center [1003, 249] width 196 height 13
click at [970, 285] on li "14-day money back guarantee" at bounding box center [1003, 289] width 196 height 13
click at [961, 287] on li "14-day money back guarantee" at bounding box center [1003, 289] width 196 height 13
click at [962, 269] on li "Course notes with 16 practical exercises" at bounding box center [1003, 269] width 196 height 13
click at [976, 252] on li "6 hours of world-class learning" at bounding box center [1003, 249] width 196 height 13
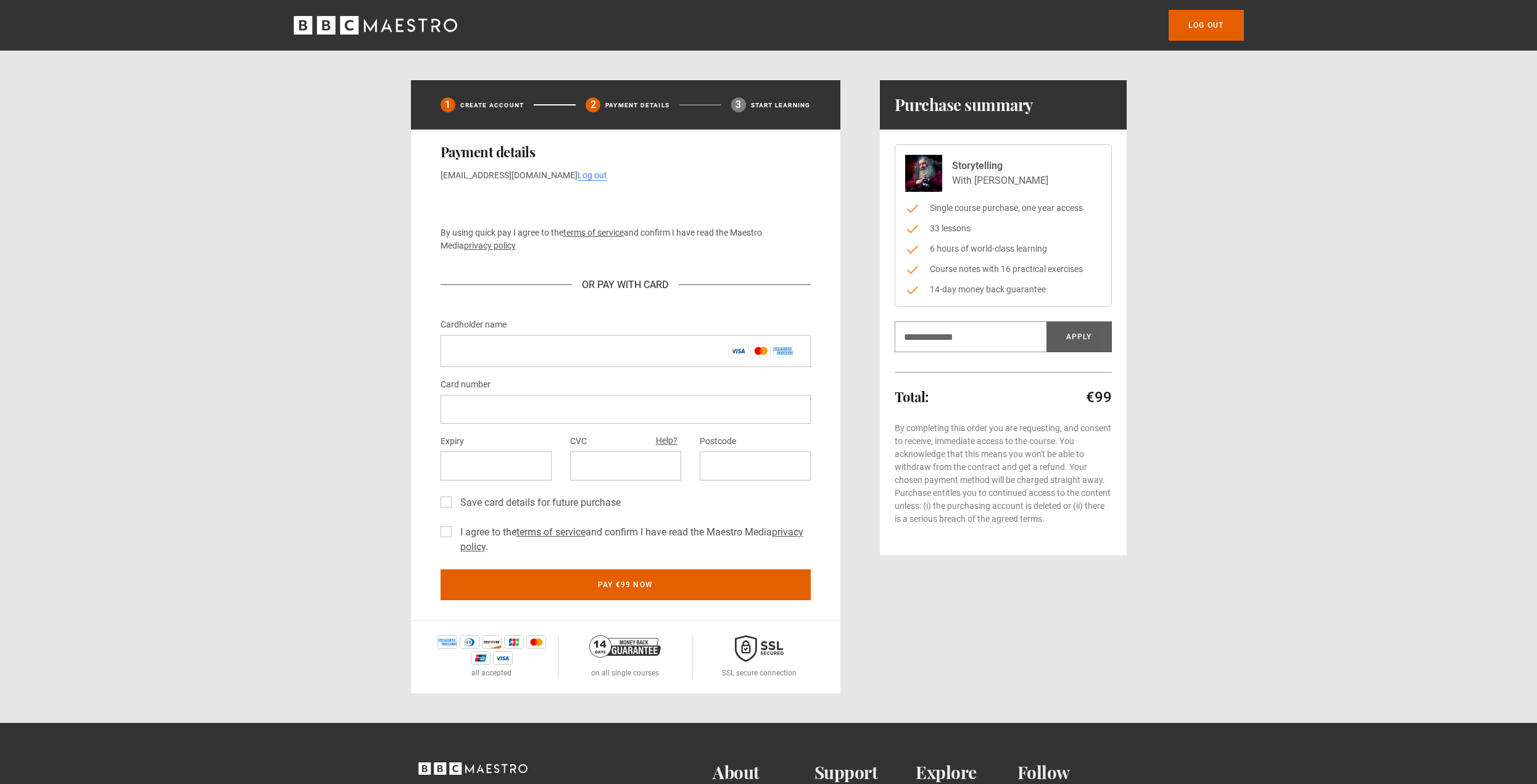
click at [968, 230] on li "33 lessons" at bounding box center [1003, 229] width 196 height 13
click at [973, 213] on li "Single course purchase, one year access" at bounding box center [1003, 208] width 196 height 13
drag, startPoint x: 982, startPoint y: 207, endPoint x: 1005, endPoint y: 207, distance: 23.0
click at [995, 207] on li "Single course purchase, one year access" at bounding box center [1003, 208] width 196 height 13
click at [1046, 212] on li "Single course purchase, one year access" at bounding box center [1003, 208] width 196 height 13
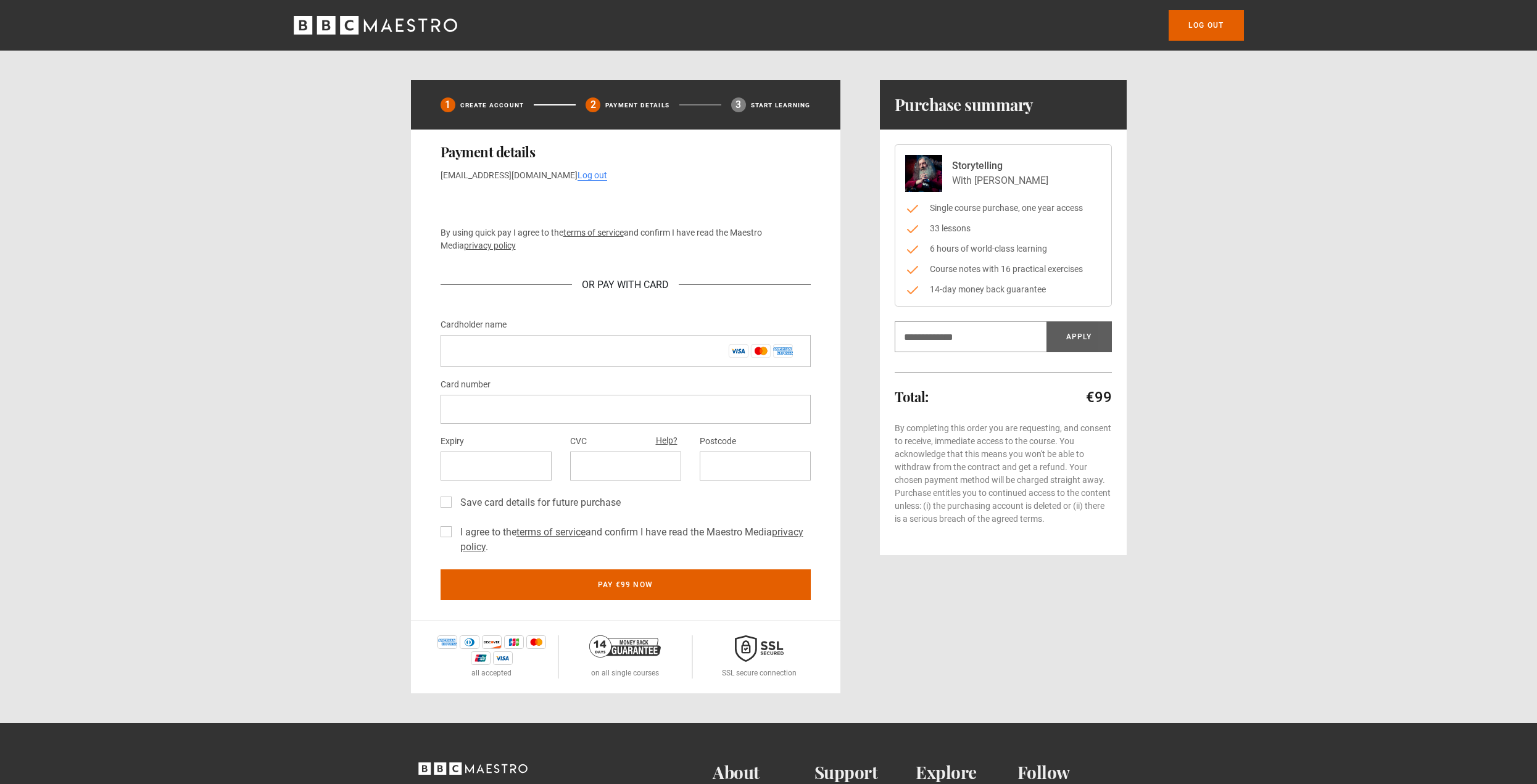
click at [1008, 260] on ul "Single course purchase, one year access 33 lessons 6 hours of world-class learn…" at bounding box center [1003, 249] width 196 height 94
click at [1005, 268] on li "Course notes with 16 practical exercises" at bounding box center [1003, 269] width 196 height 13
click at [1004, 250] on li "6 hours of world-class learning" at bounding box center [1003, 249] width 196 height 13
drag, startPoint x: 977, startPoint y: 226, endPoint x: 1002, endPoint y: 215, distance: 27.3
click at [985, 223] on li "33 lessons" at bounding box center [1003, 229] width 196 height 13
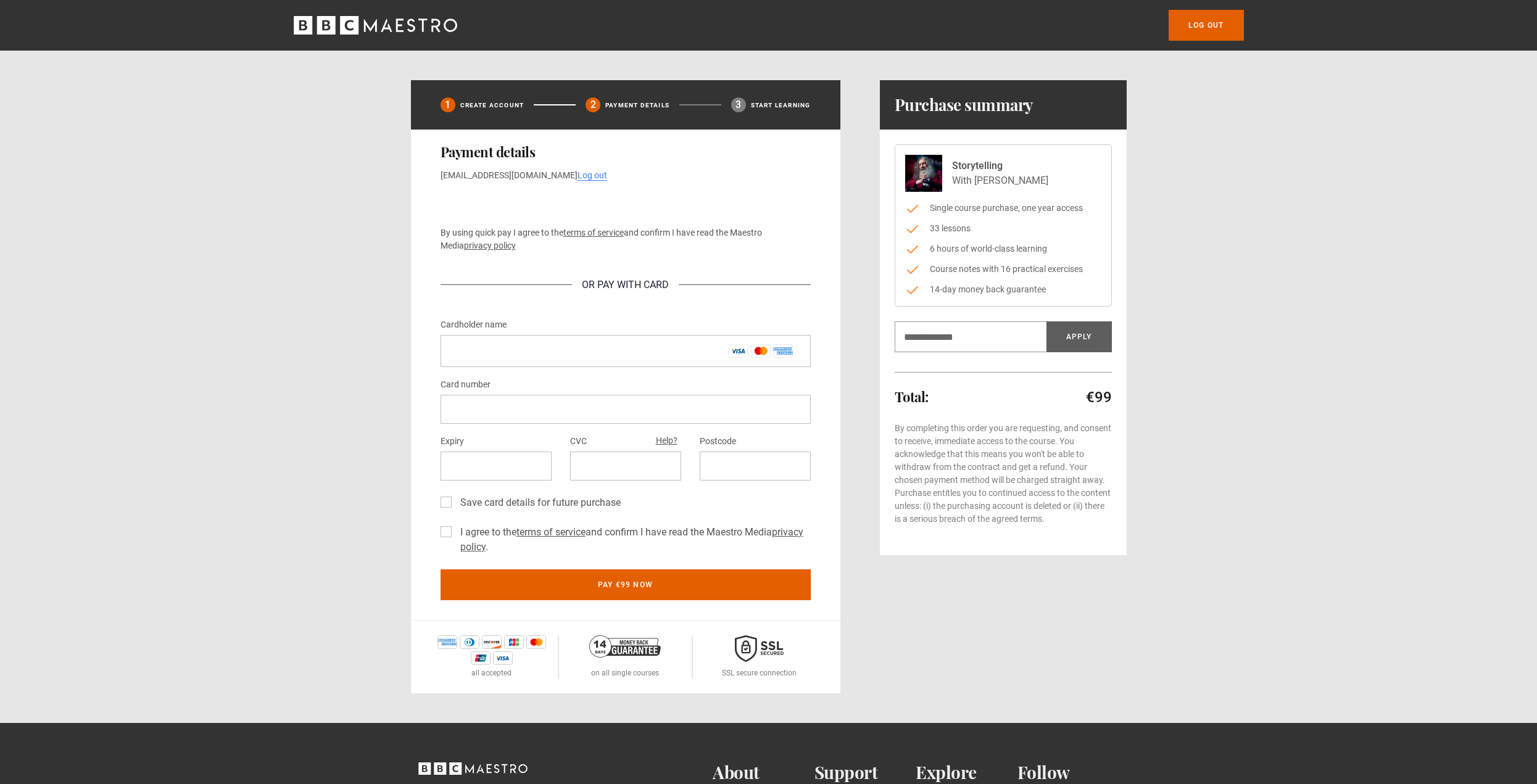
drag, startPoint x: 1002, startPoint y: 215, endPoint x: 1010, endPoint y: 209, distance: 10.0
click at [1004, 214] on ul "Single course purchase, one year access 33 lessons 6 hours of world-class learn…" at bounding box center [1003, 249] width 196 height 94
click at [1010, 209] on li "Single course purchase, one year access" at bounding box center [1003, 208] width 196 height 13
click at [1010, 208] on li "Single course purchase, one year access" at bounding box center [1003, 208] width 196 height 13
click at [1099, 256] on ul "Single course purchase, one year access 33 lessons 6 hours of world-class learn…" at bounding box center [1003, 249] width 196 height 94
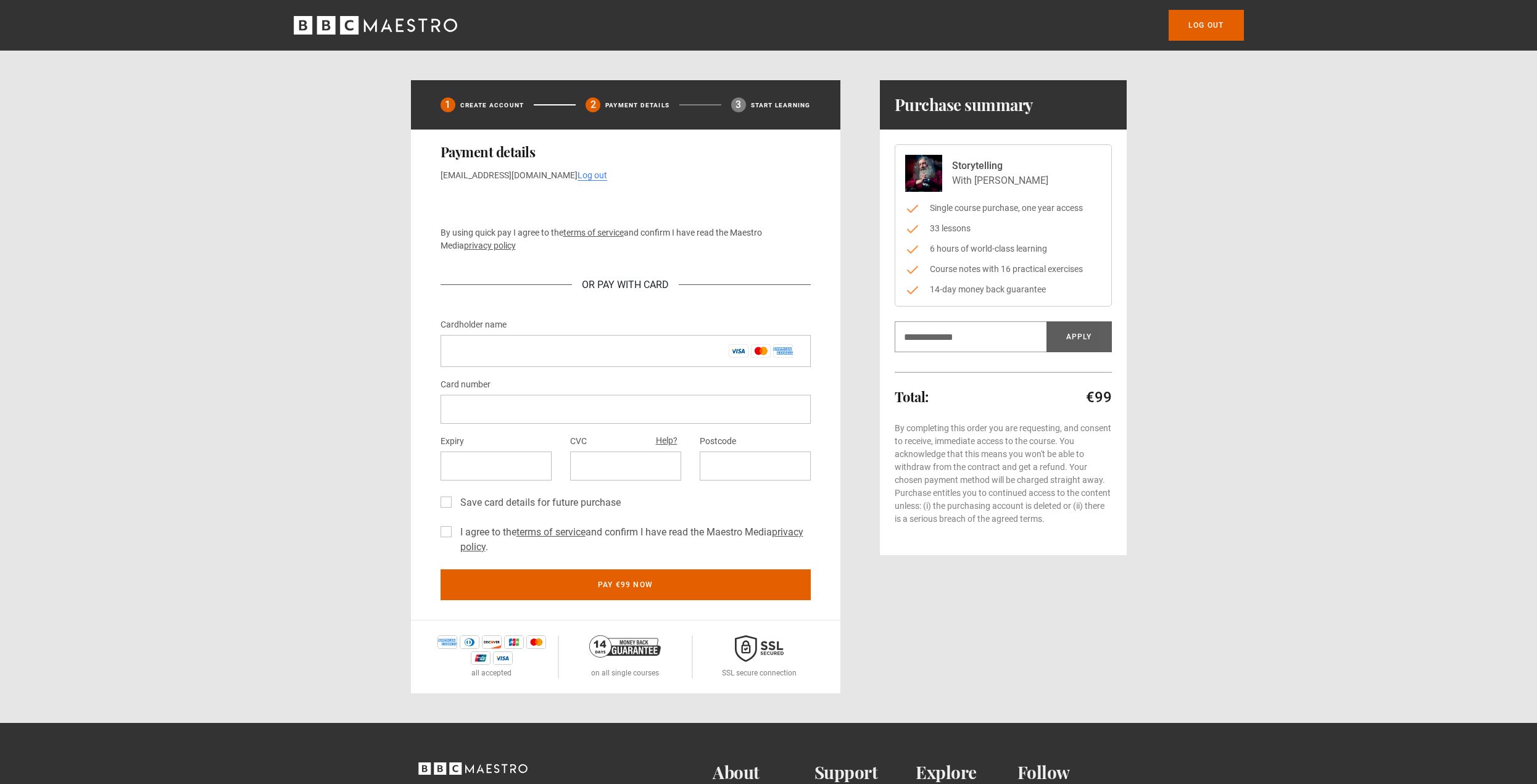
click at [1092, 174] on div "Storytelling With Alan Moore" at bounding box center [1003, 173] width 196 height 37
click at [414, 28] on icon "BBC Maestro" at bounding box center [410, 25] width 8 height 13
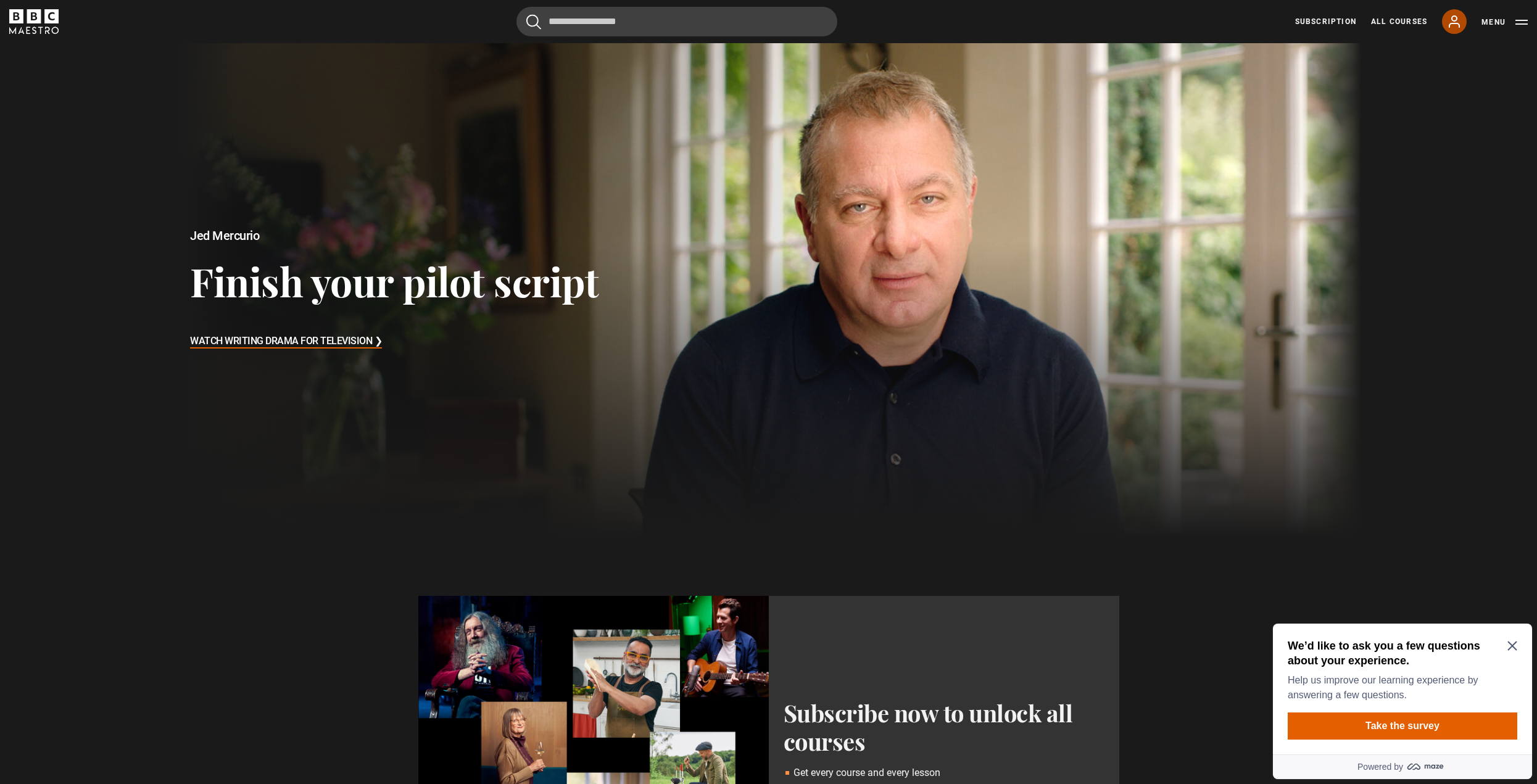
click at [1448, 21] on icon at bounding box center [1454, 21] width 15 height 15
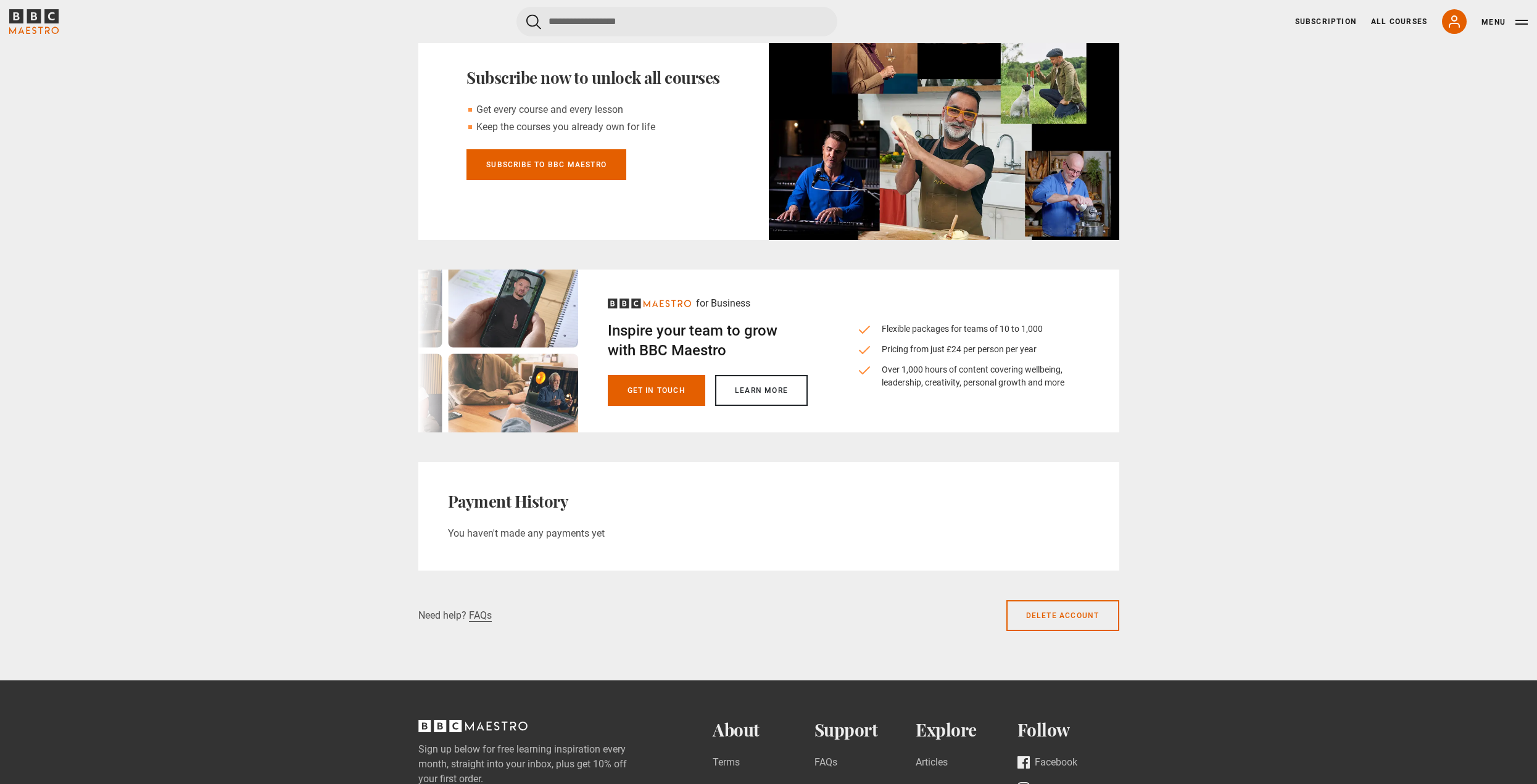
scroll to position [493, 0]
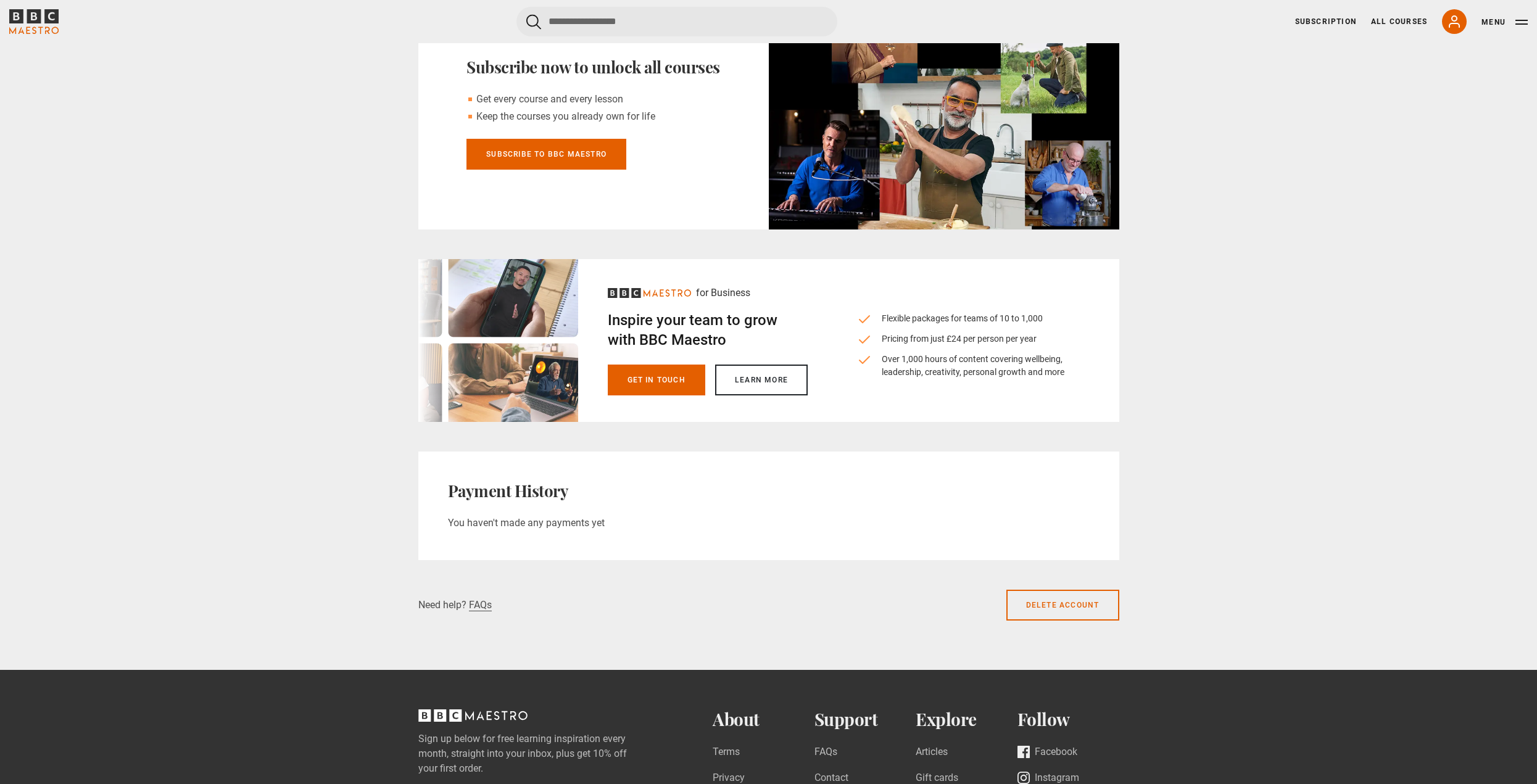
click at [556, 489] on h2 "Payment History" at bounding box center [768, 491] width 642 height 20
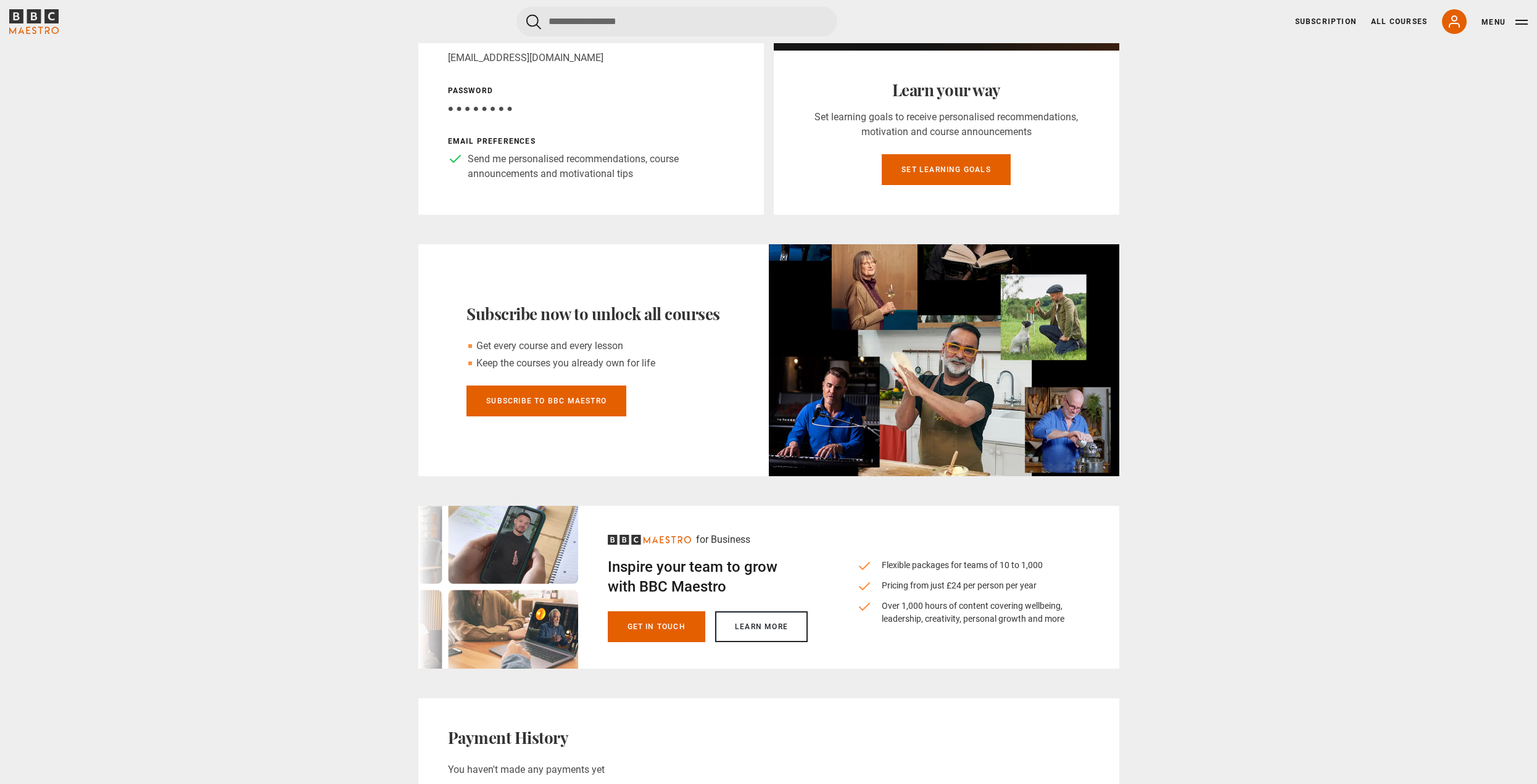
scroll to position [62, 0]
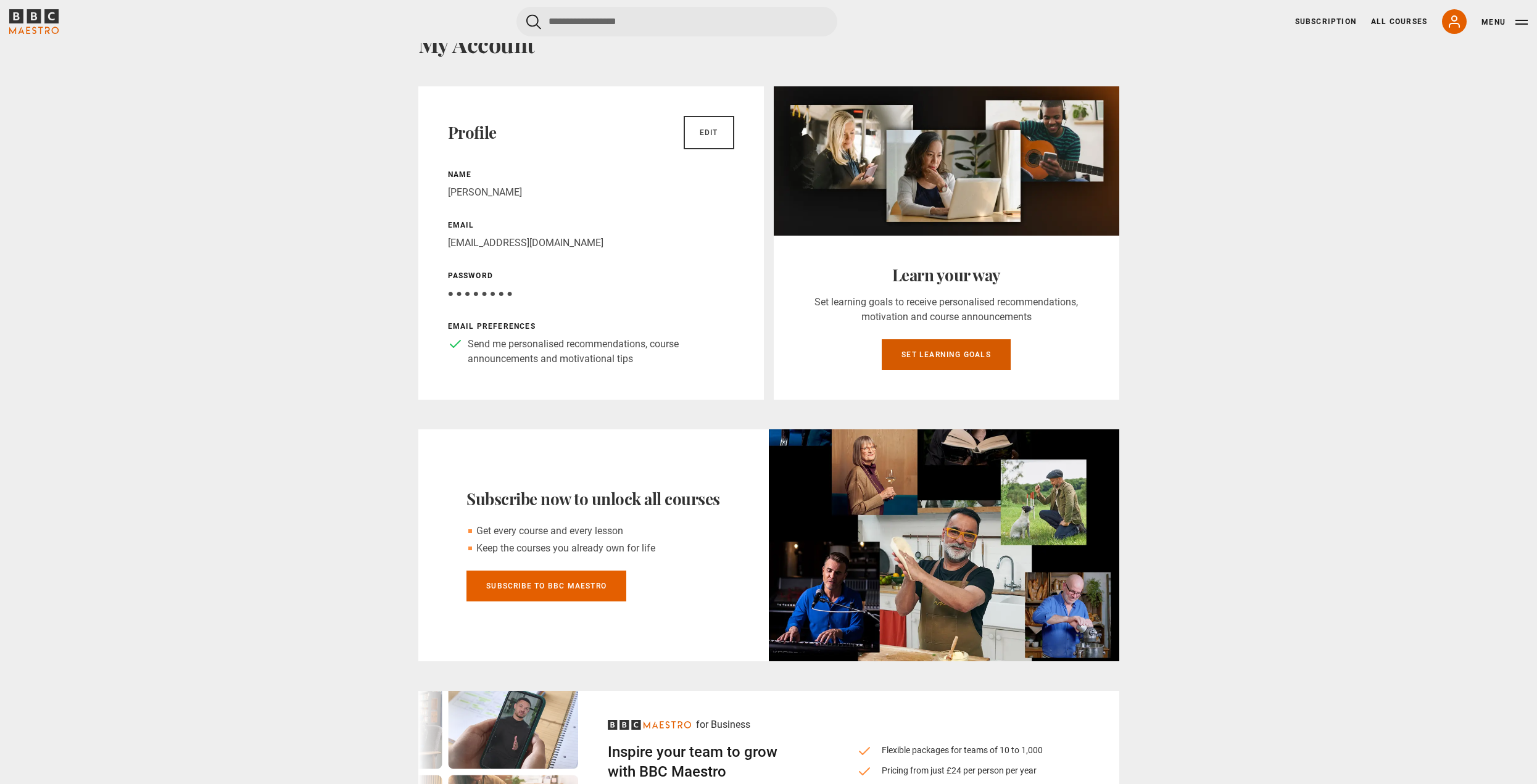
click at [910, 354] on link "Set learning goals" at bounding box center [946, 354] width 129 height 31
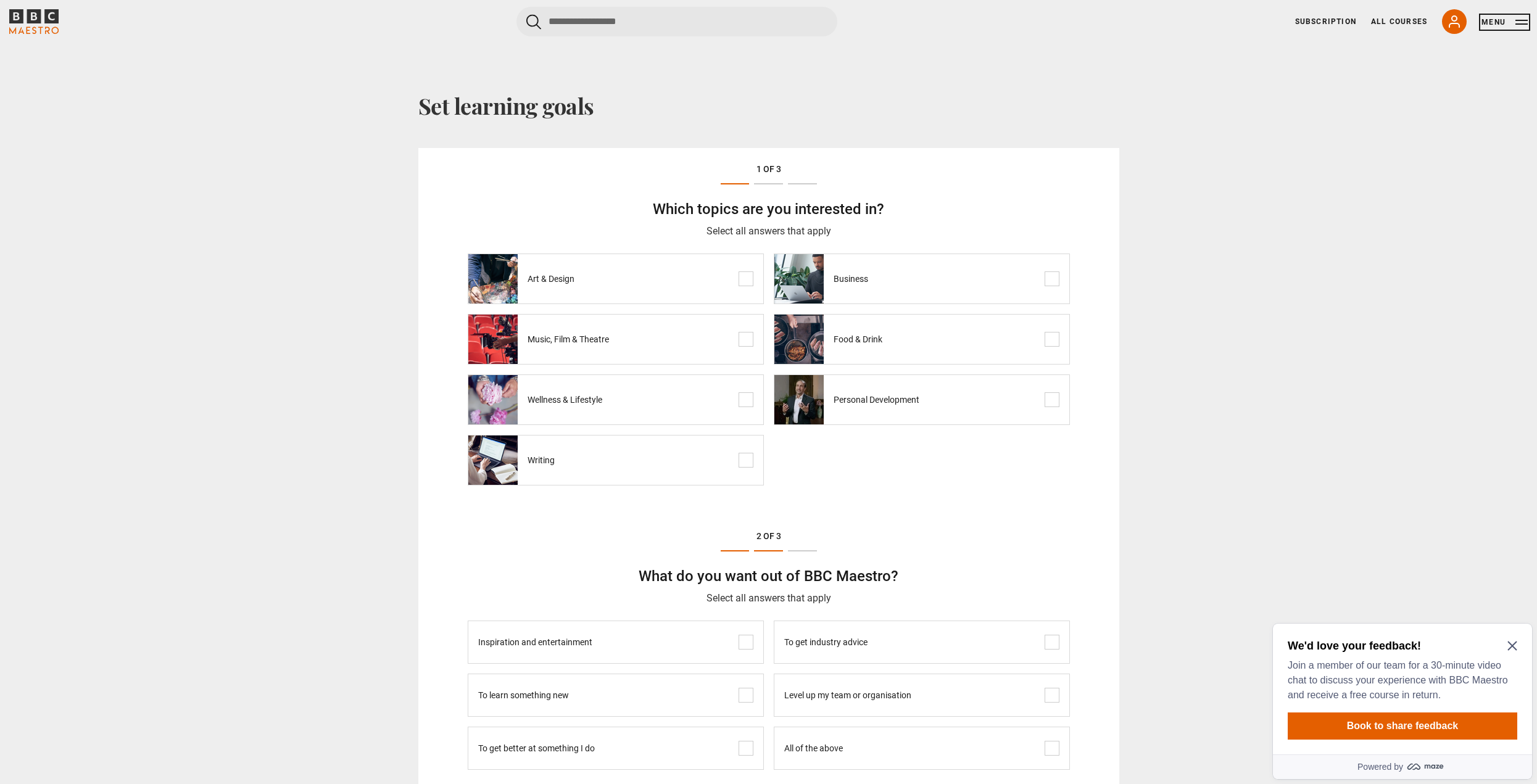
click at [1527, 21] on button "Menu" at bounding box center [1505, 22] width 47 height 13
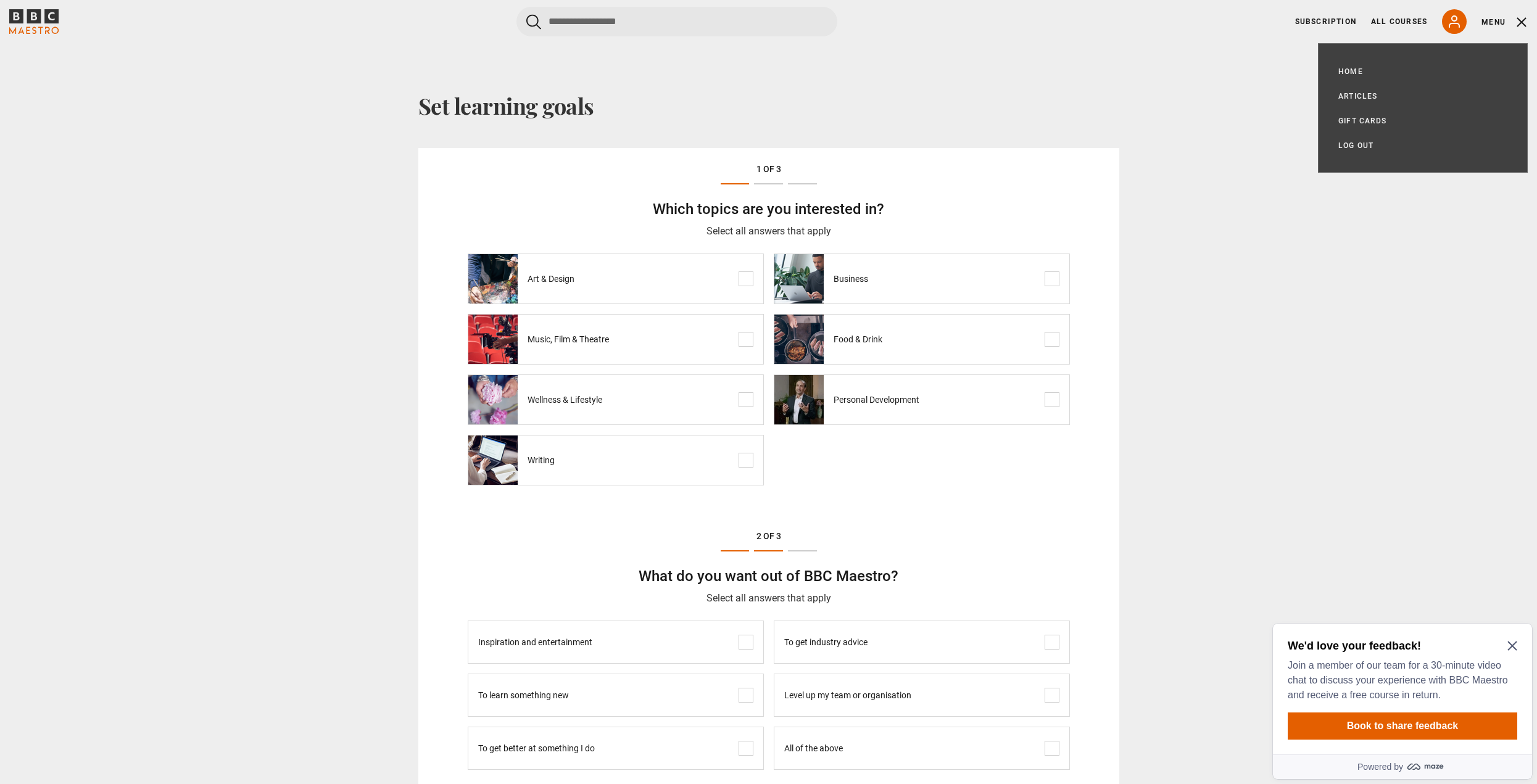
click at [1355, 61] on div "Home All Courses Subscription Articles Gift Cards My Account Log out Logout" at bounding box center [1423, 107] width 210 height 129
click at [1350, 78] on link "Home" at bounding box center [1350, 72] width 24 height 13
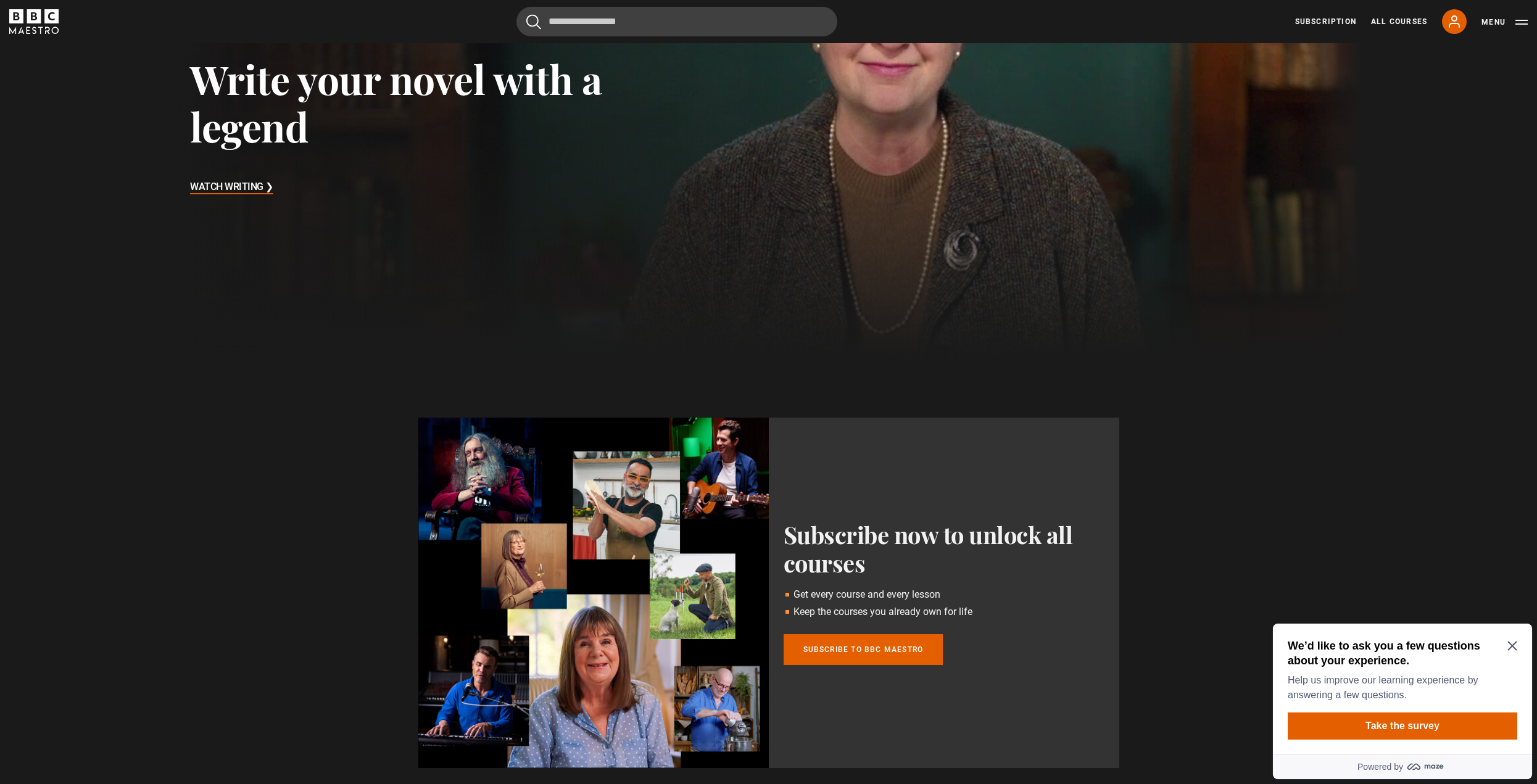
scroll to position [185, 0]
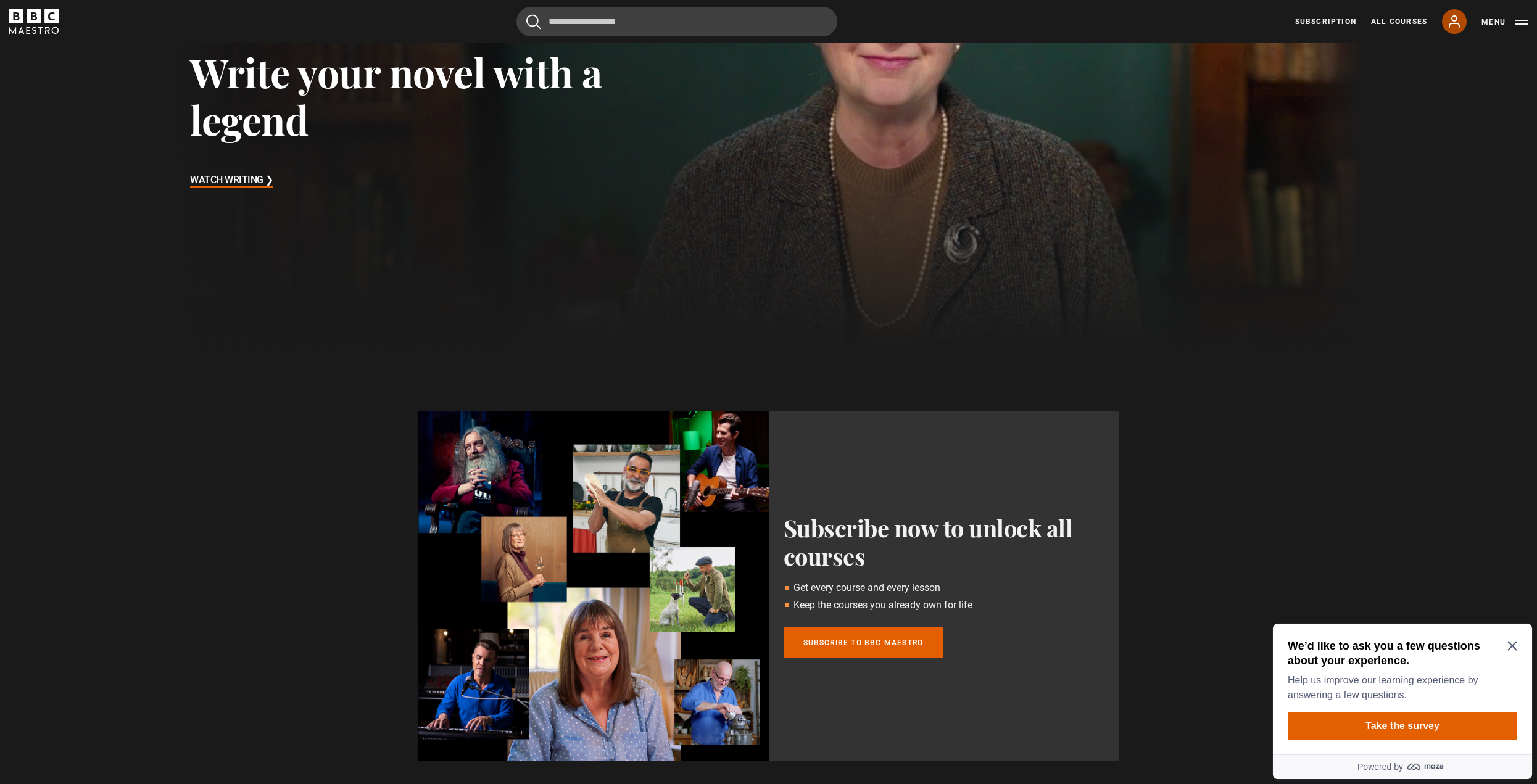
click at [1451, 13] on link "My Account" at bounding box center [1454, 21] width 24 height 24
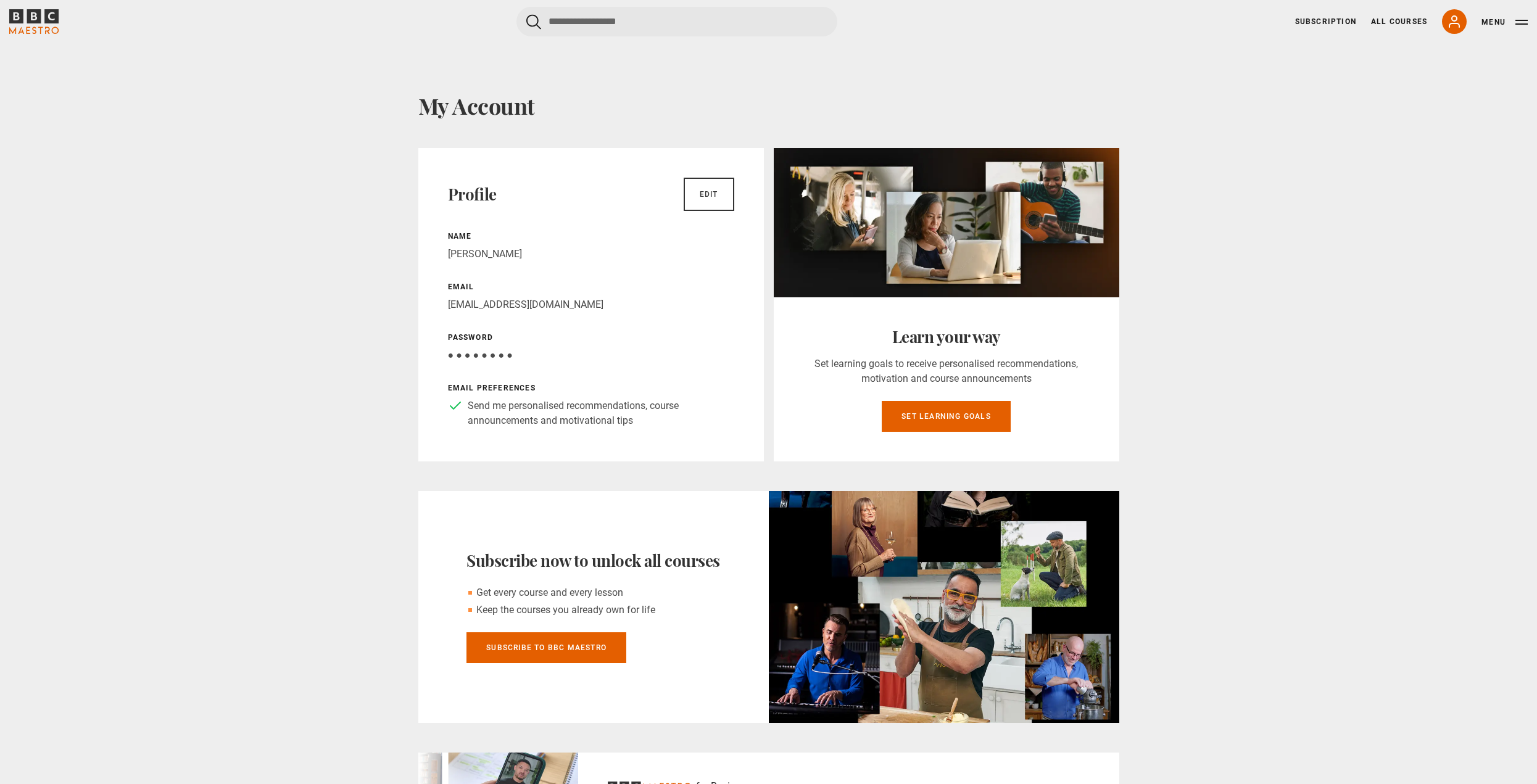
click at [529, 414] on p "Send me personalised recommendations, course announcements and motivational tips" at bounding box center [600, 413] width 267 height 30
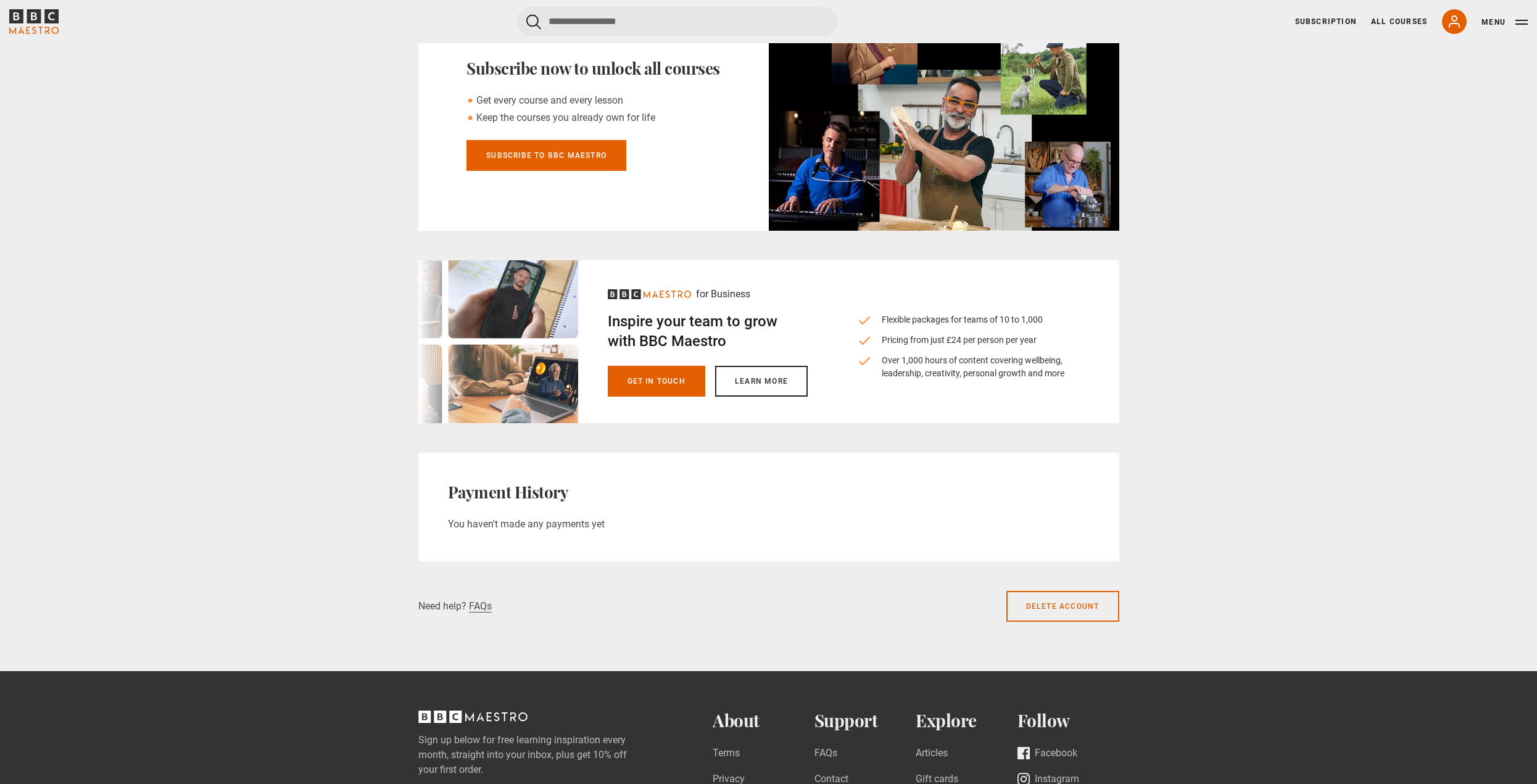
scroll to position [493, 0]
